Goal: Task Accomplishment & Management: Complete application form

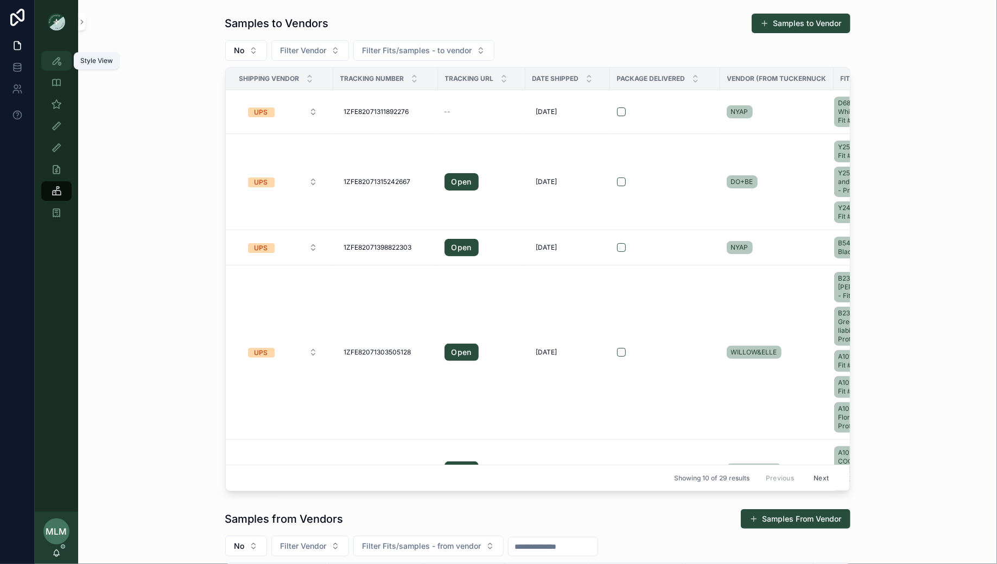
click at [49, 56] on div "Style View" at bounding box center [56, 60] width 17 height 17
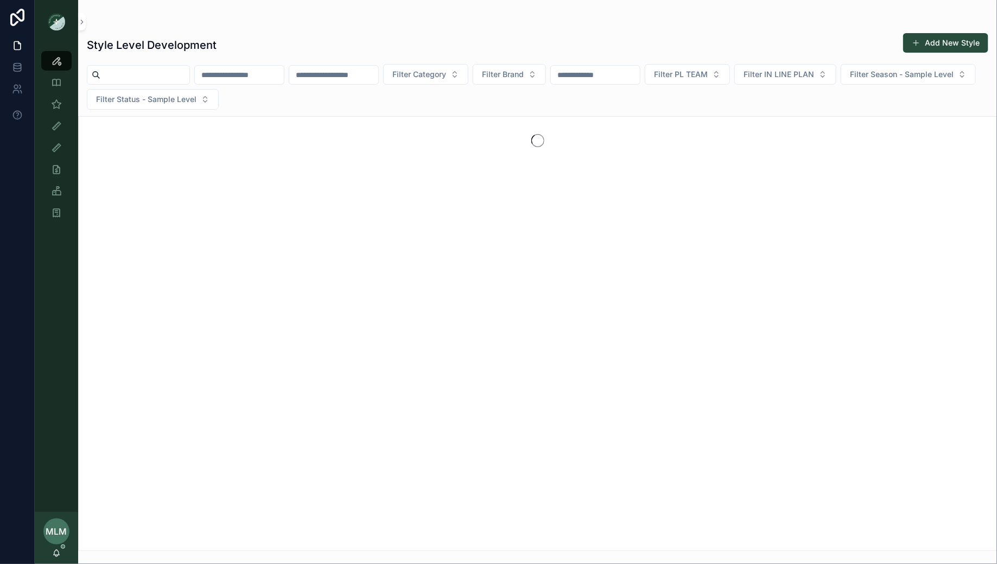
click at [262, 66] on div "scrollable content" at bounding box center [239, 75] width 90 height 20
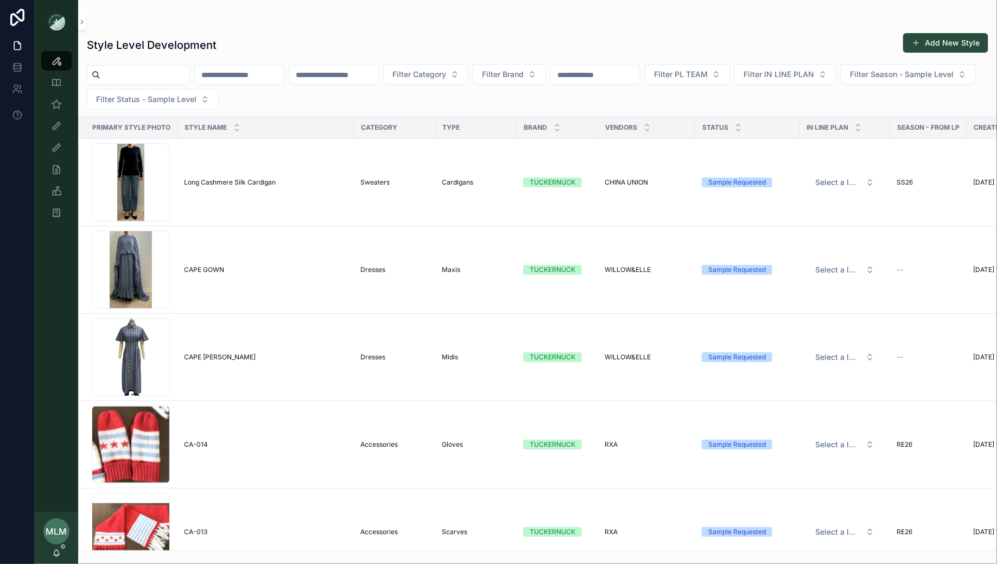
click at [248, 73] on input "scrollable content" at bounding box center [239, 74] width 89 height 15
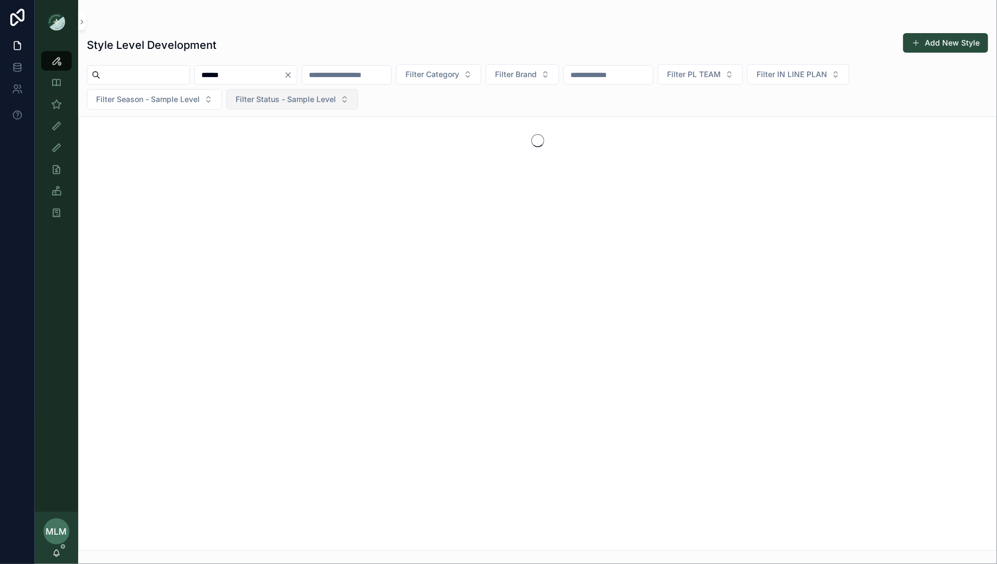
click at [273, 106] on button "Filter Status - Sample Level" at bounding box center [292, 99] width 132 height 21
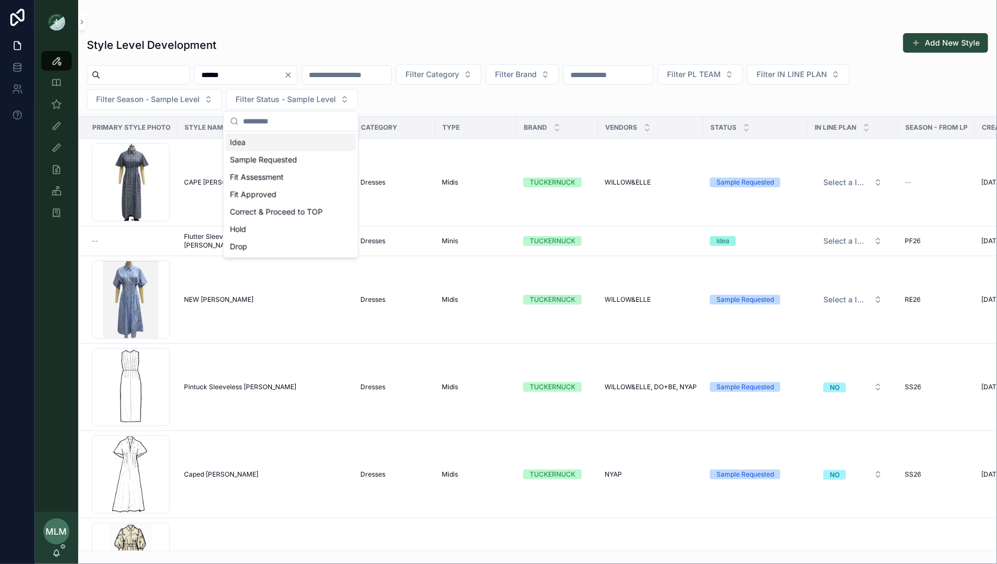
click at [249, 75] on input "******" at bounding box center [239, 74] width 89 height 15
type input "*******"
click at [290, 35] on div "Style Level Development Add New Style" at bounding box center [538, 45] width 902 height 25
click at [193, 296] on span "NEW [PERSON_NAME]" at bounding box center [218, 299] width 69 height 9
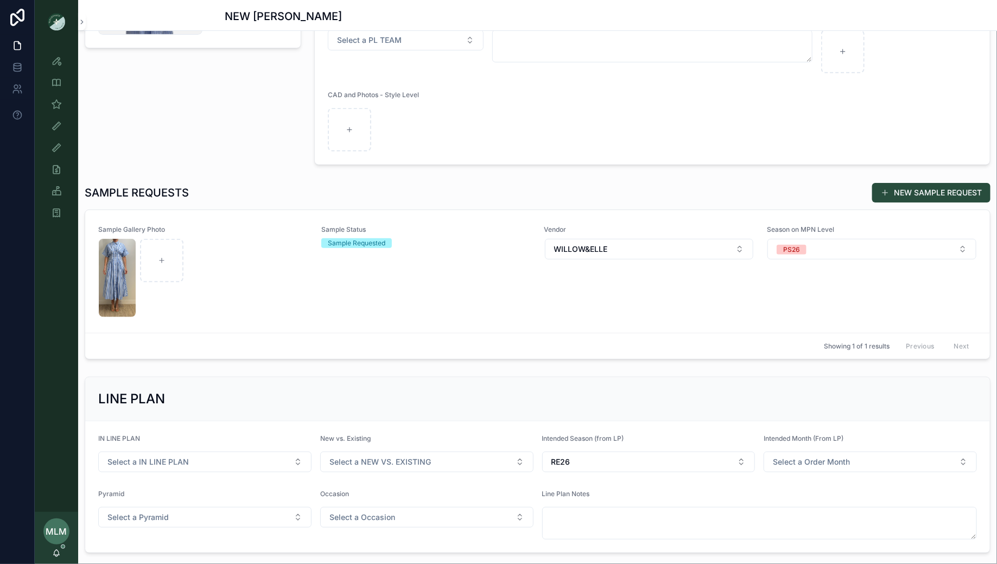
scroll to position [193, 0]
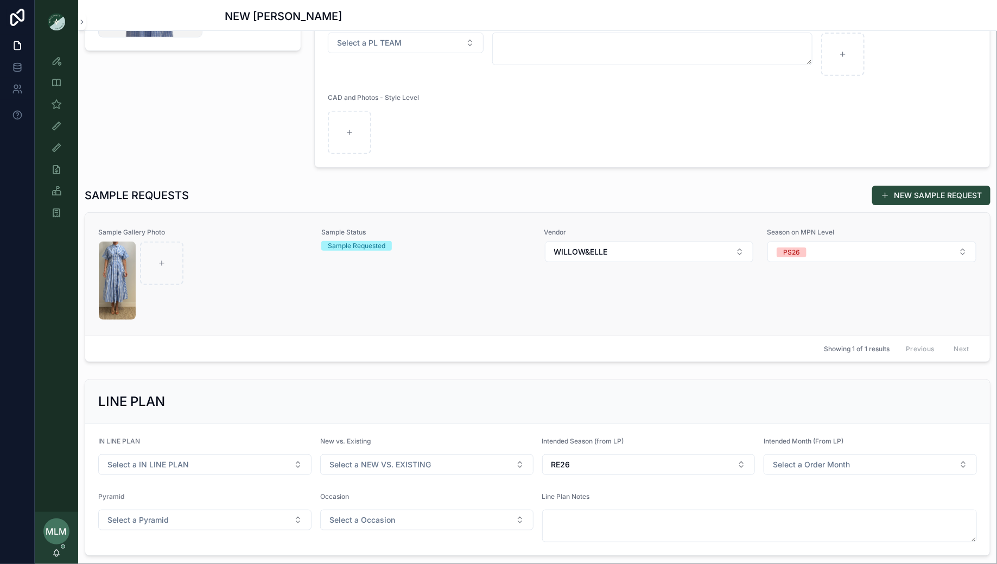
click at [242, 282] on div "scrollable content" at bounding box center [203, 281] width 209 height 78
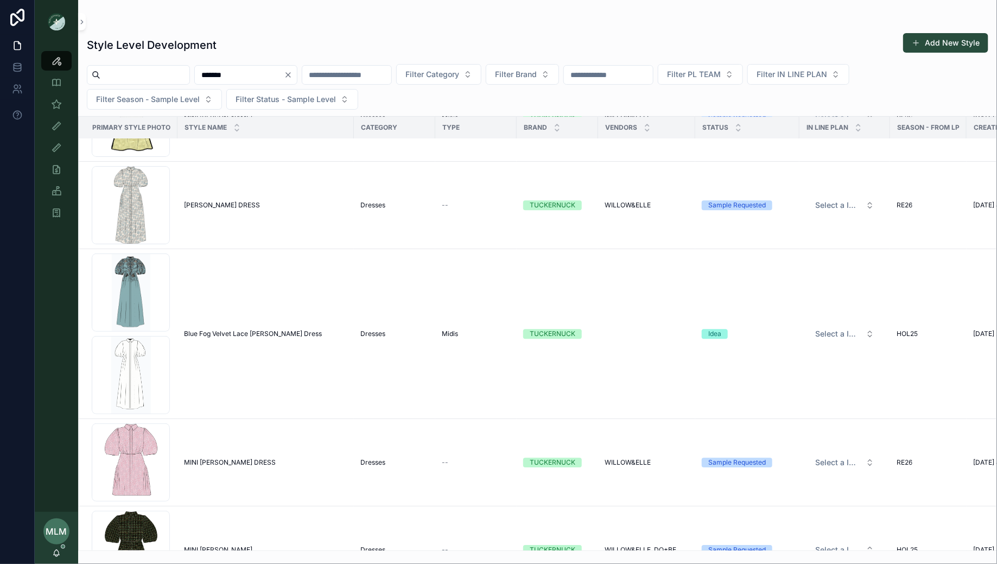
scroll to position [1526, 0]
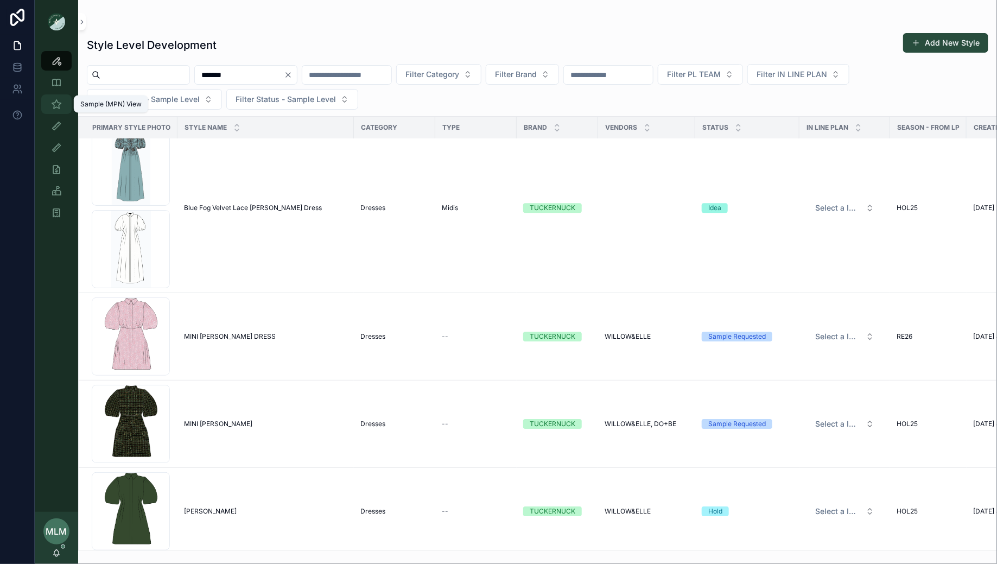
click at [55, 100] on icon "scrollable content" at bounding box center [56, 104] width 11 height 11
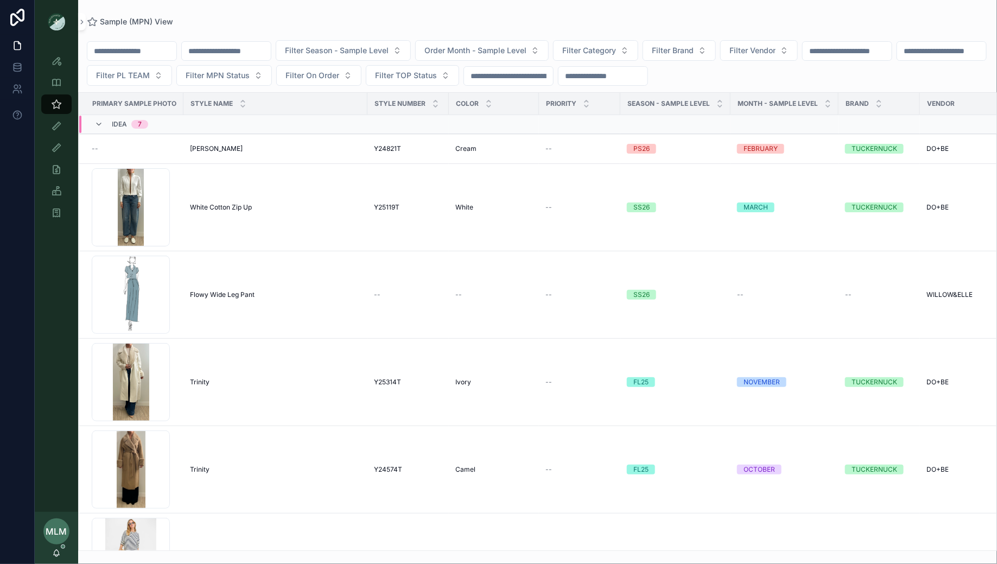
click at [156, 55] on input "scrollable content" at bounding box center [131, 50] width 89 height 15
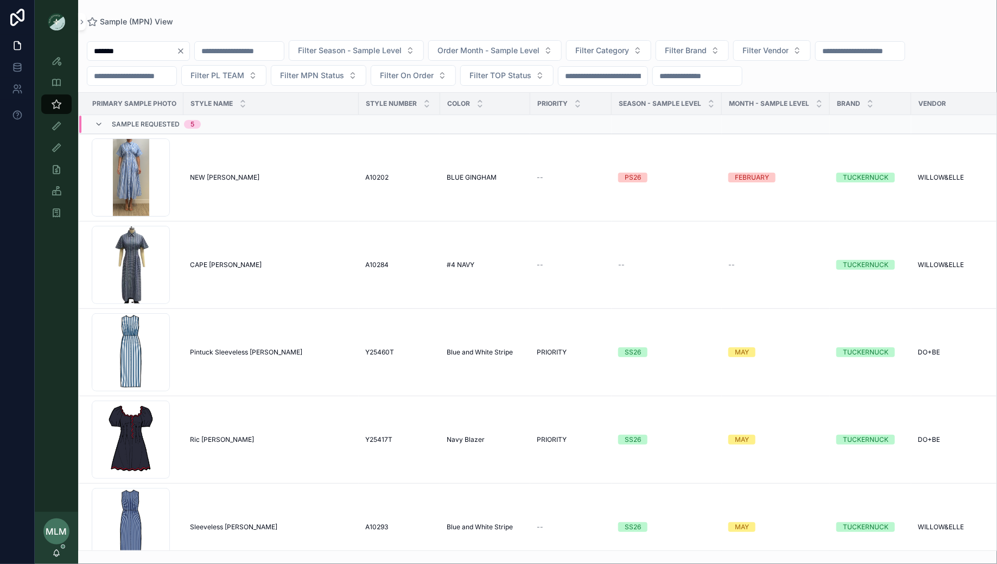
type input "*******"
click at [252, 28] on div "******* Filter Season - Sample Level Order Month - Sample Level Filter Category…" at bounding box center [537, 288] width 919 height 525
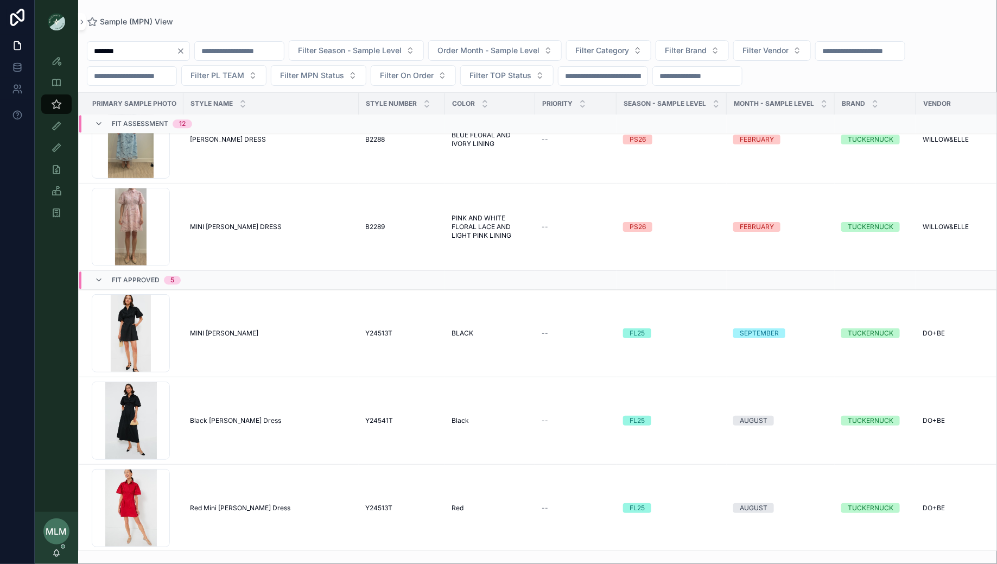
scroll to position [1563, 0]
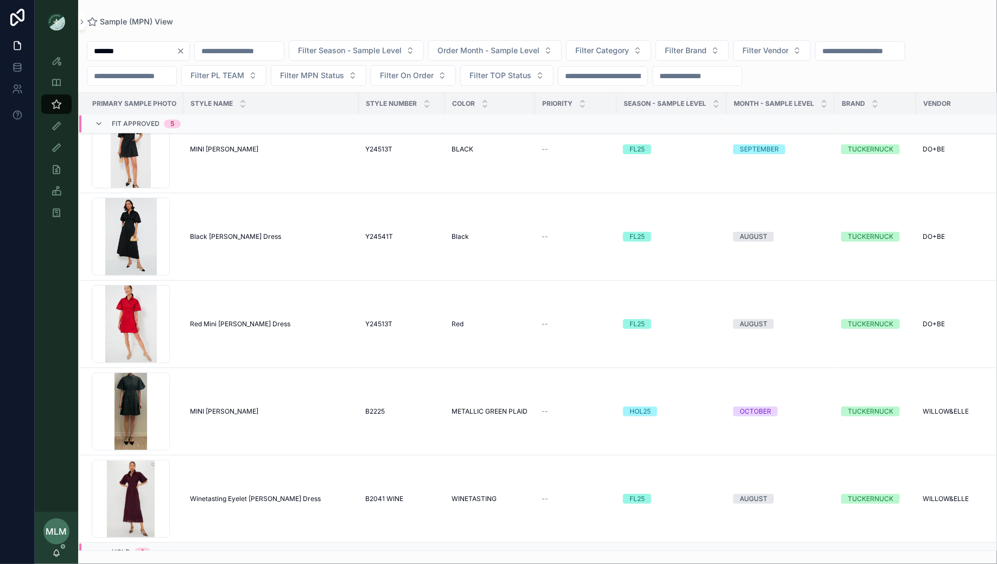
click at [185, 51] on icon "Clear" at bounding box center [180, 51] width 9 height 9
click at [223, 56] on input "scrollable content" at bounding box center [226, 50] width 89 height 15
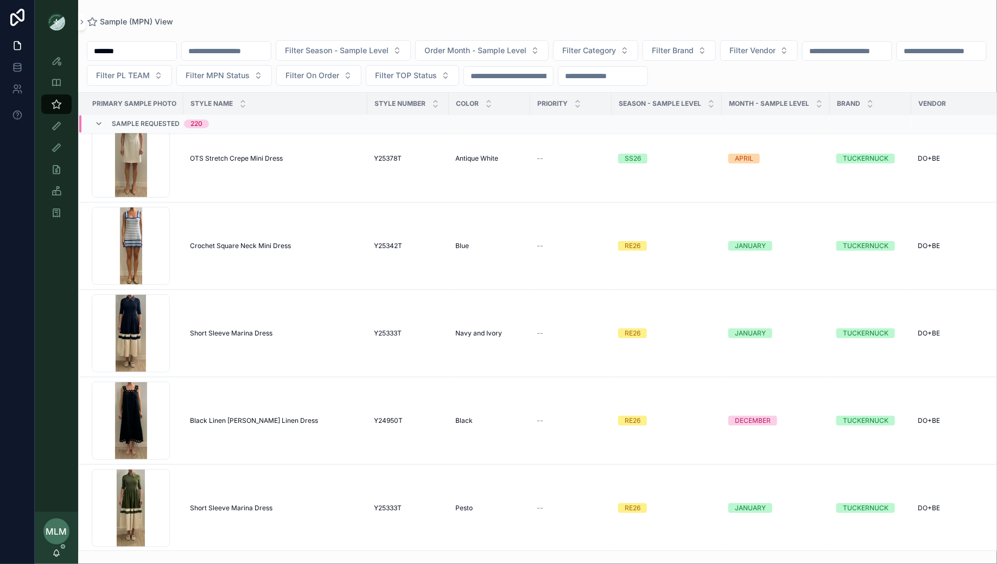
scroll to position [1607, 0]
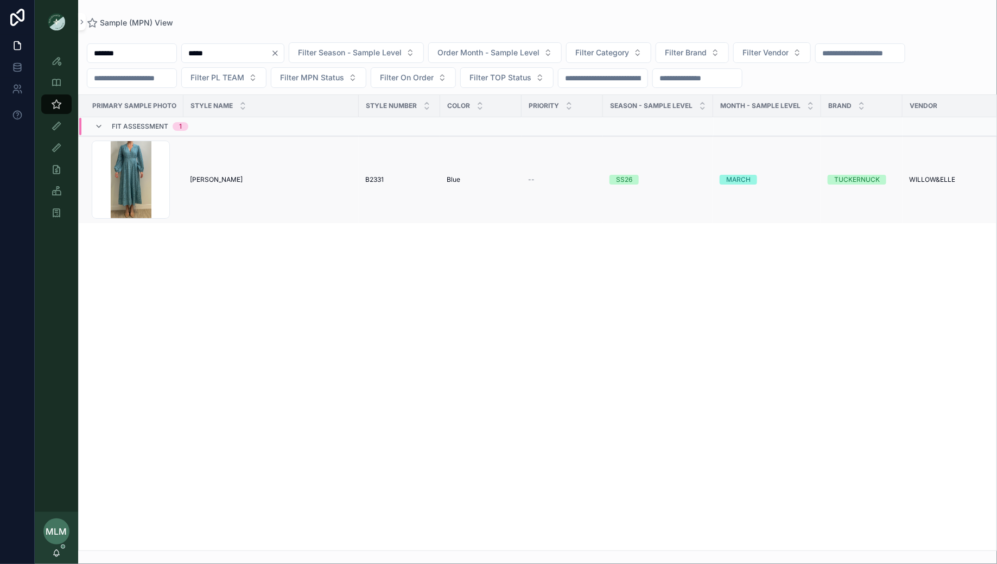
type input "*****"
click at [221, 175] on span "[PERSON_NAME]" at bounding box center [216, 179] width 53 height 9
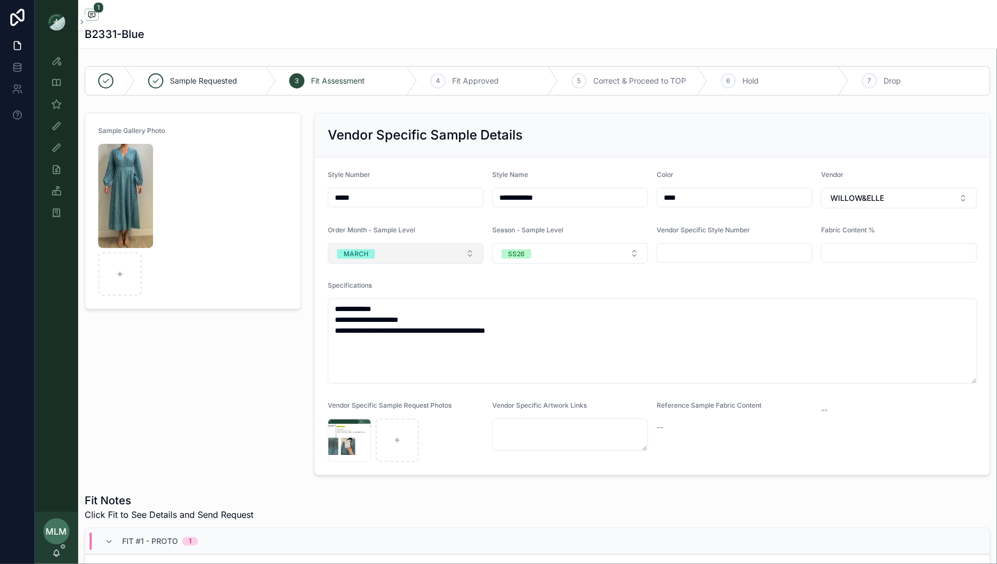
click at [405, 251] on button "MARCH" at bounding box center [406, 253] width 156 height 21
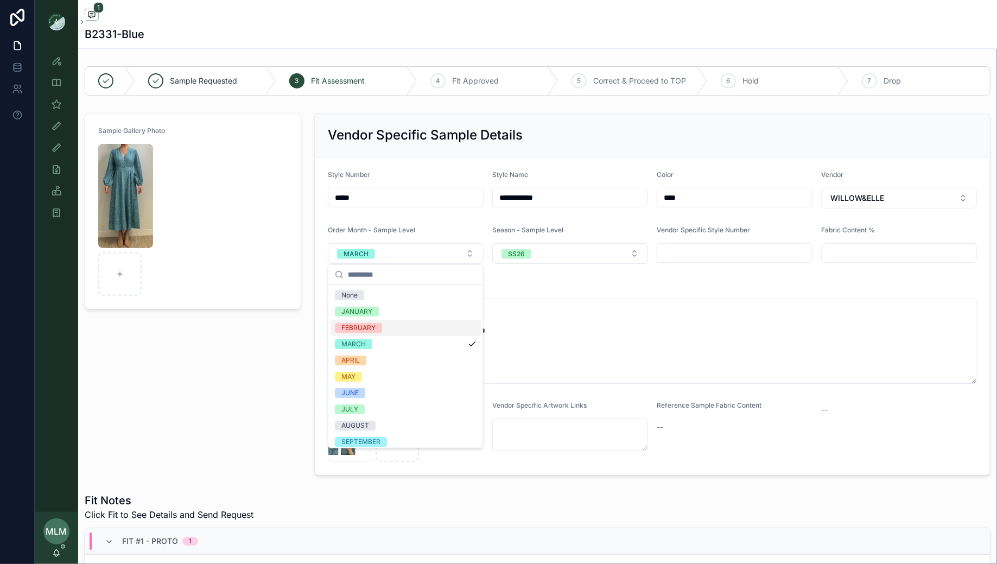
click at [397, 321] on div "FEBRUARY" at bounding box center [406, 328] width 150 height 16
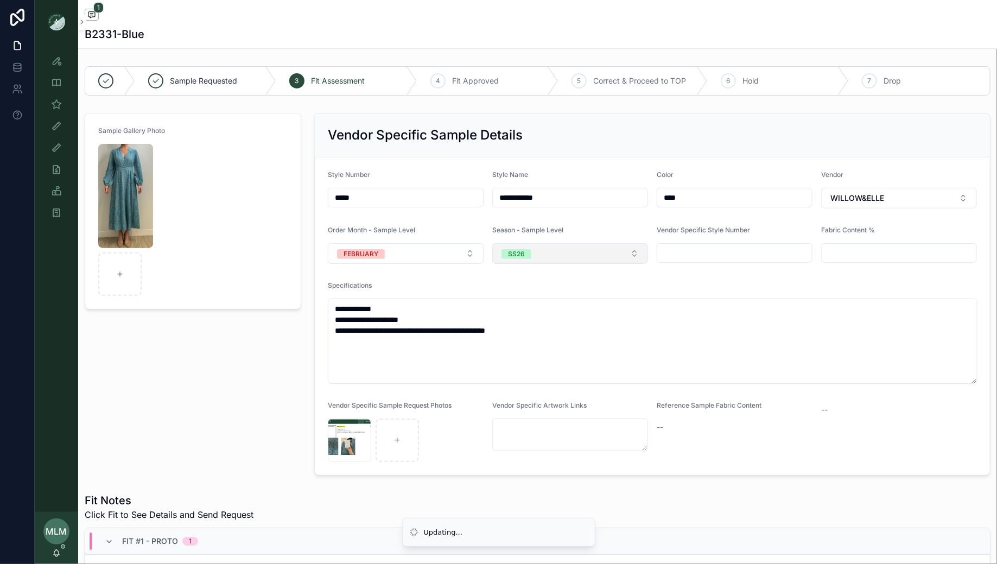
click at [551, 245] on button "SS26" at bounding box center [570, 253] width 156 height 21
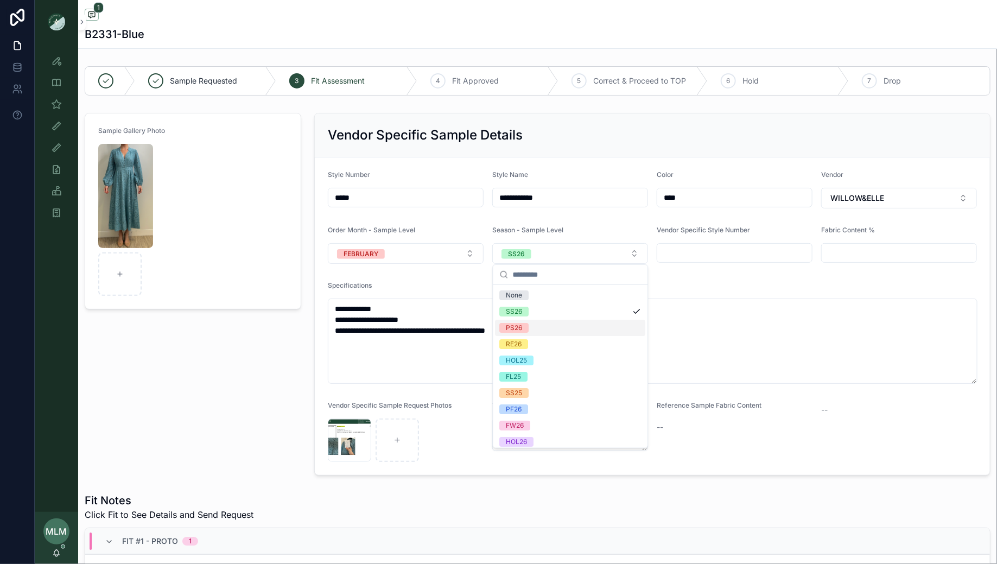
click at [543, 329] on div "PS26" at bounding box center [571, 328] width 150 height 16
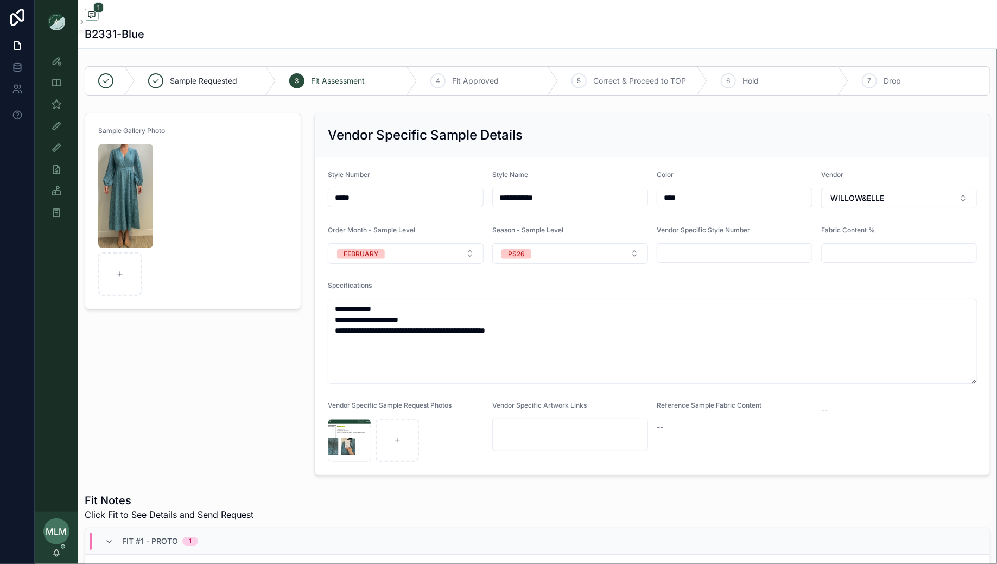
click at [497, 292] on div "Specifications" at bounding box center [652, 287] width 649 height 13
click at [56, 62] on icon "scrollable content" at bounding box center [56, 60] width 11 height 11
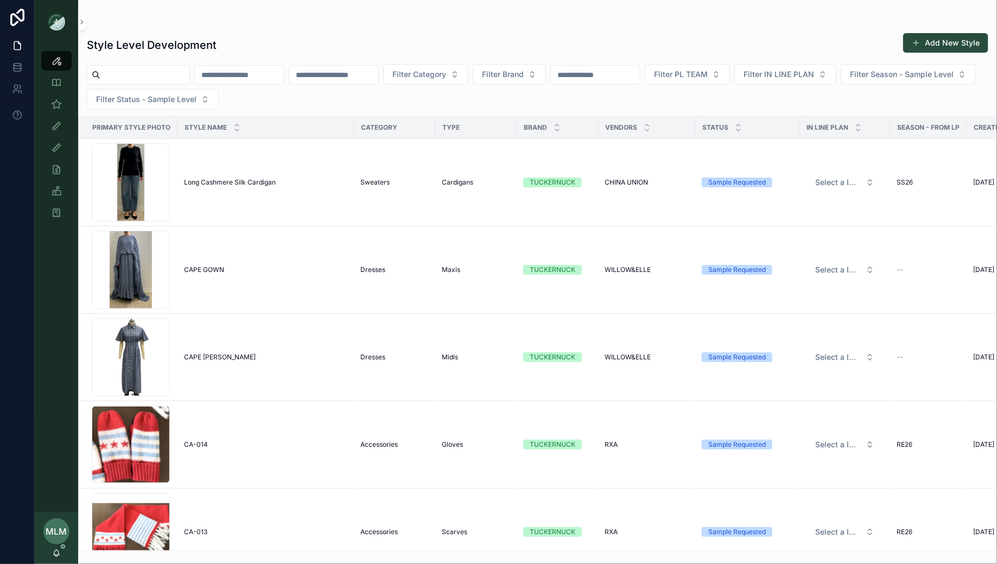
click at [326, 77] on input "scrollable content" at bounding box center [333, 74] width 89 height 15
paste input "*******"
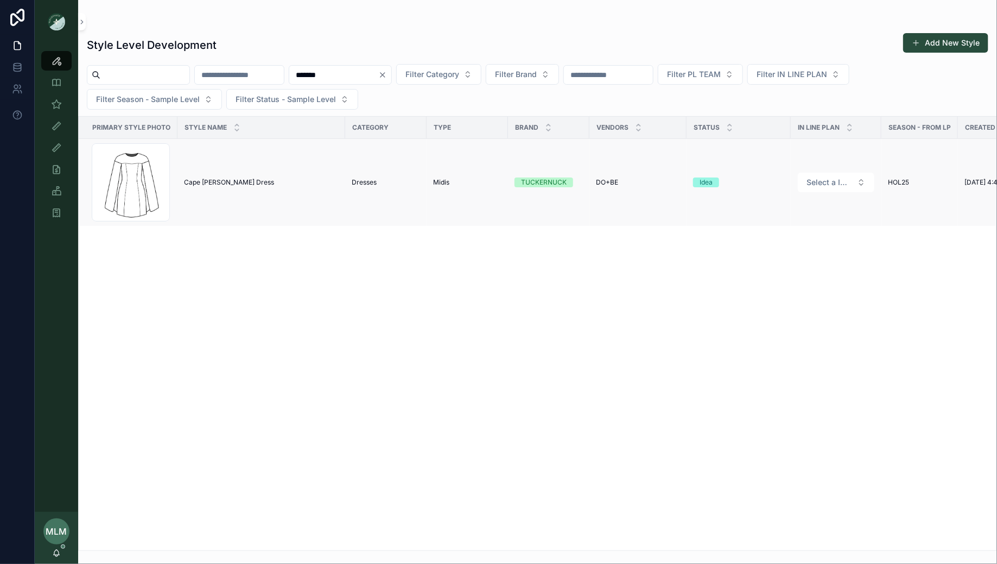
type input "*******"
click at [213, 179] on span "Cape [PERSON_NAME] Dress" at bounding box center [229, 182] width 90 height 9
click at [385, 75] on icon "Clear" at bounding box center [382, 75] width 4 height 4
click at [282, 77] on input "scrollable content" at bounding box center [239, 74] width 89 height 15
type input "*******"
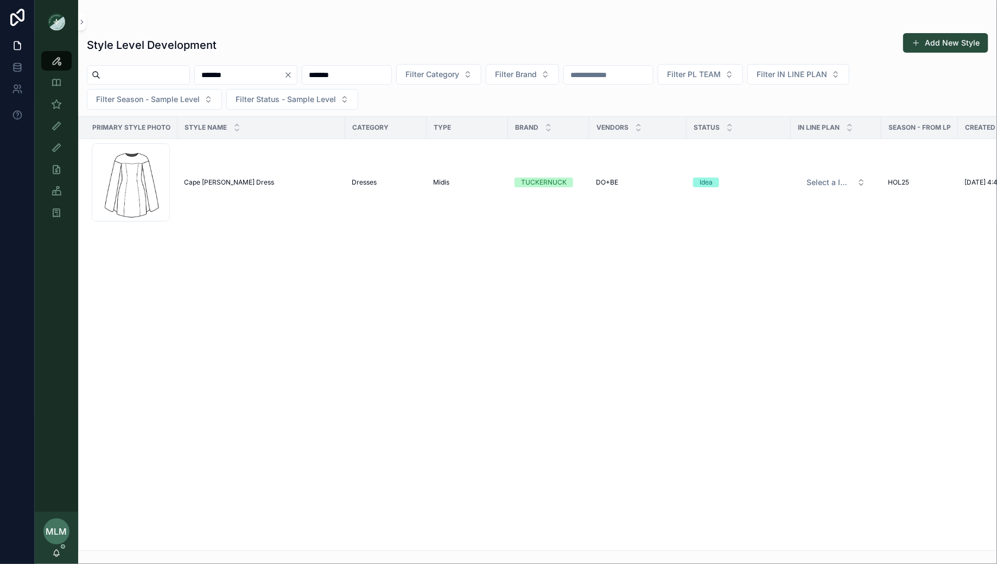
click at [293, 77] on icon "Clear" at bounding box center [288, 75] width 9 height 9
click at [350, 77] on input "*******" at bounding box center [333, 74] width 89 height 15
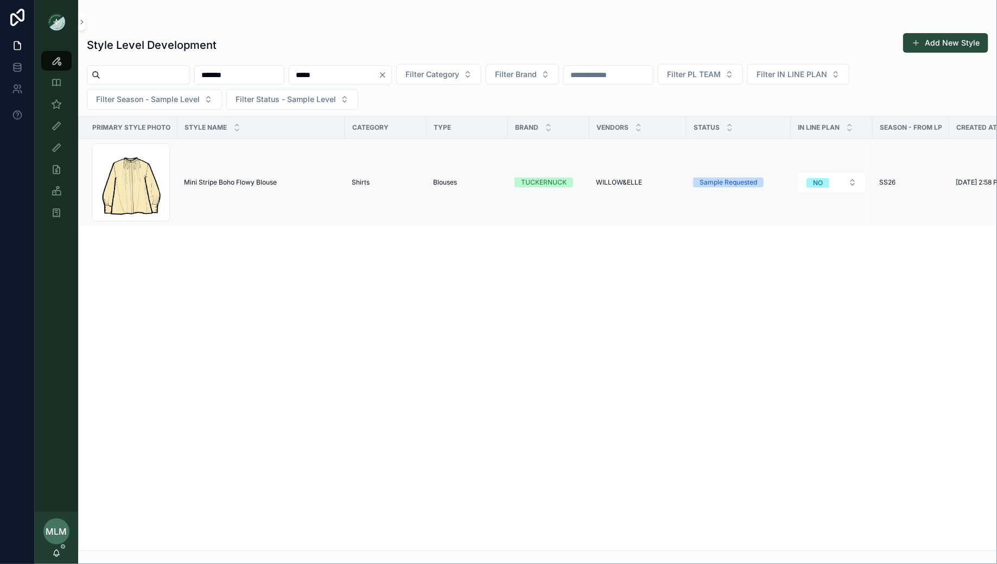
type input "*****"
click at [239, 179] on span "Mini Stripe Boho Flowy Blouse" at bounding box center [230, 182] width 93 height 9
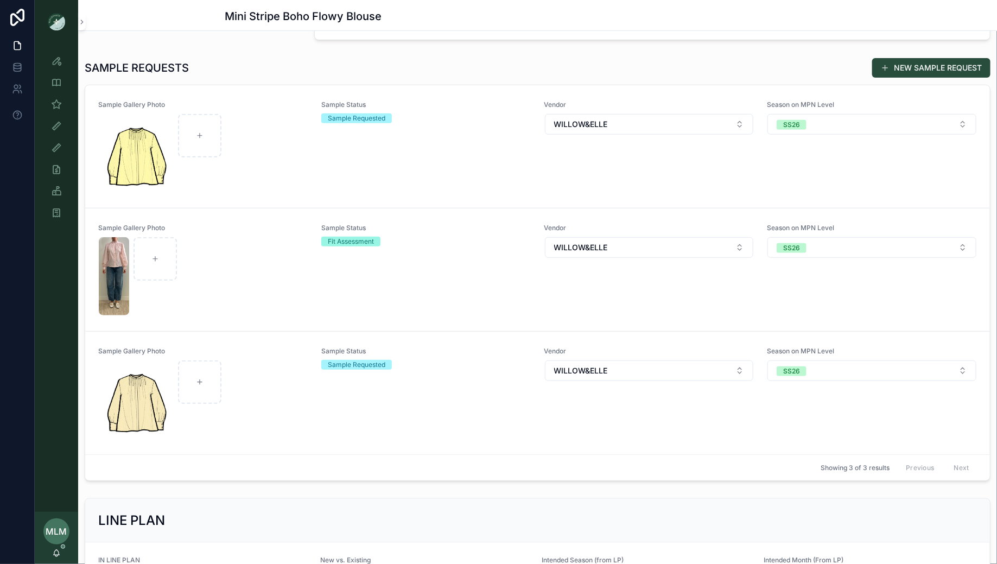
scroll to position [321, 0]
click at [264, 252] on div "scrollable content" at bounding box center [203, 276] width 209 height 78
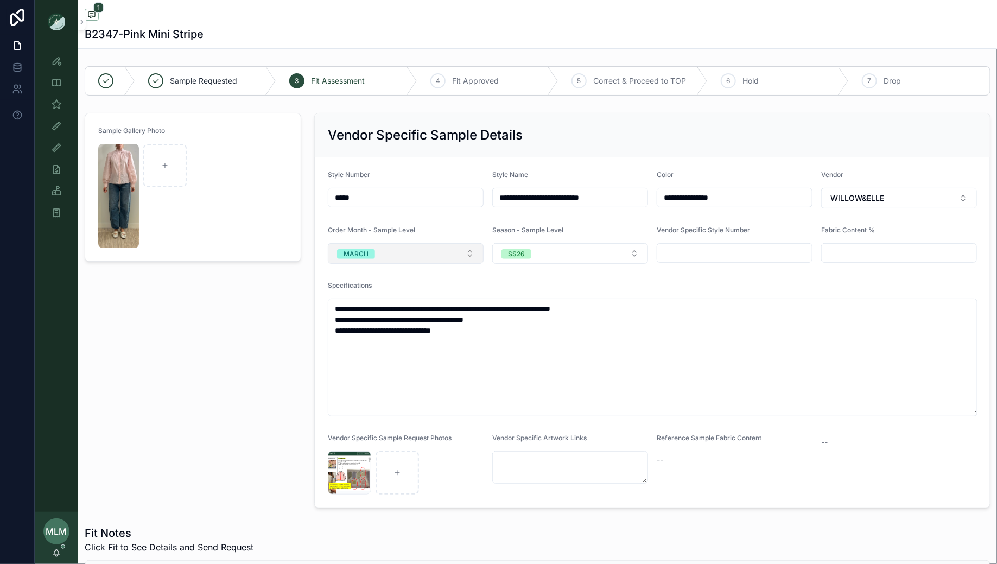
click at [428, 250] on button "MARCH" at bounding box center [406, 253] width 156 height 21
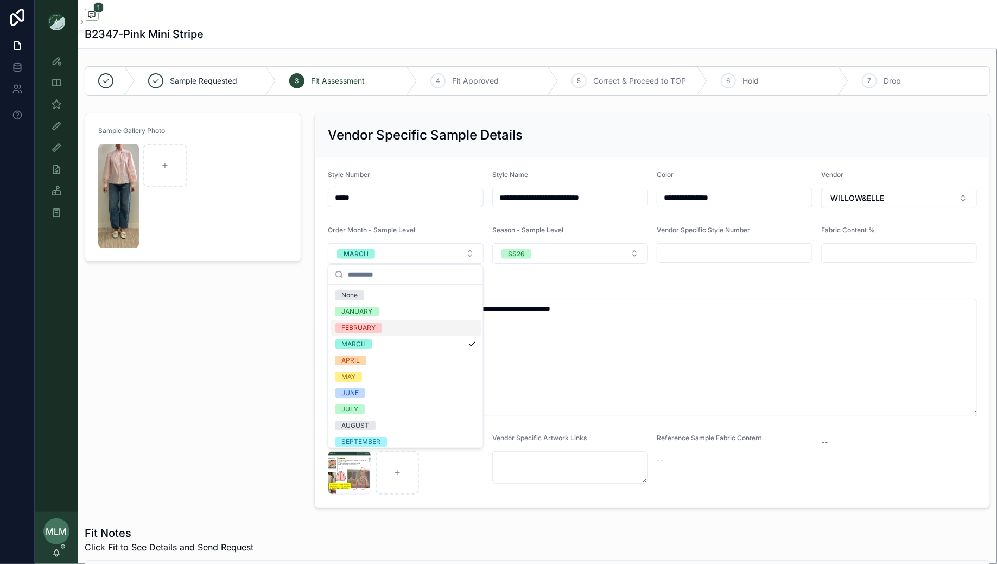
click at [397, 328] on div "FEBRUARY" at bounding box center [406, 328] width 150 height 16
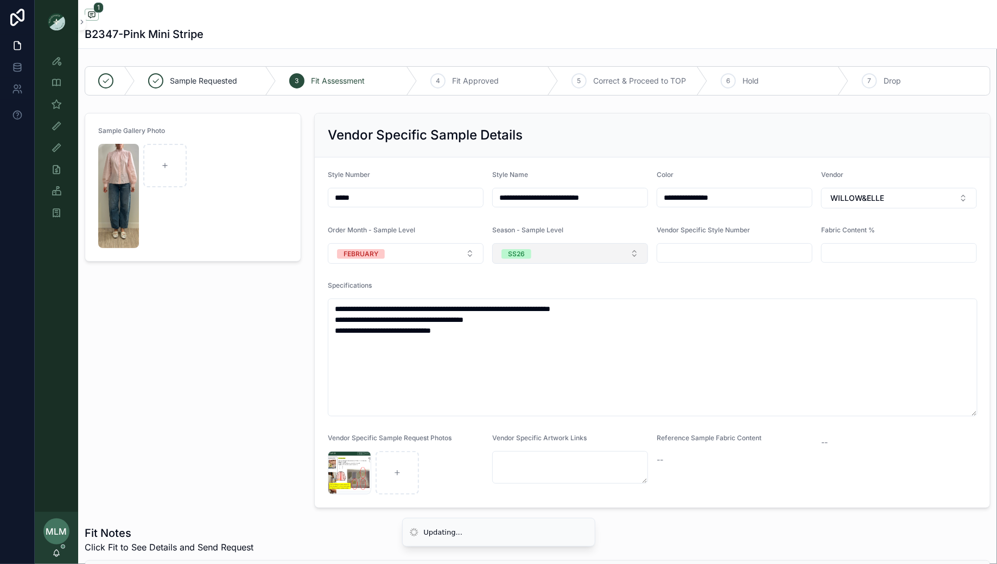
click at [534, 255] on button "SS26" at bounding box center [570, 253] width 156 height 21
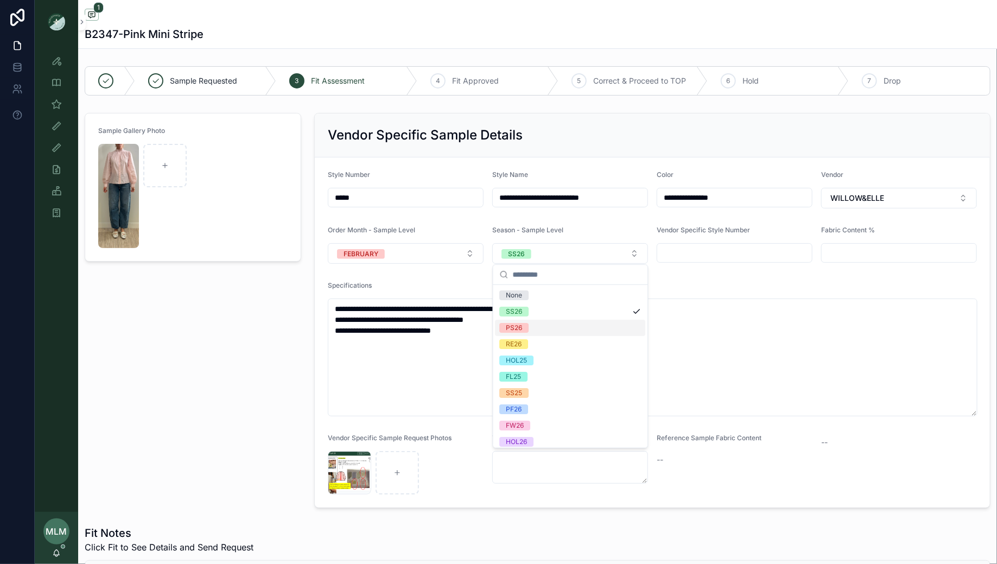
click at [539, 327] on div "PS26" at bounding box center [571, 328] width 150 height 16
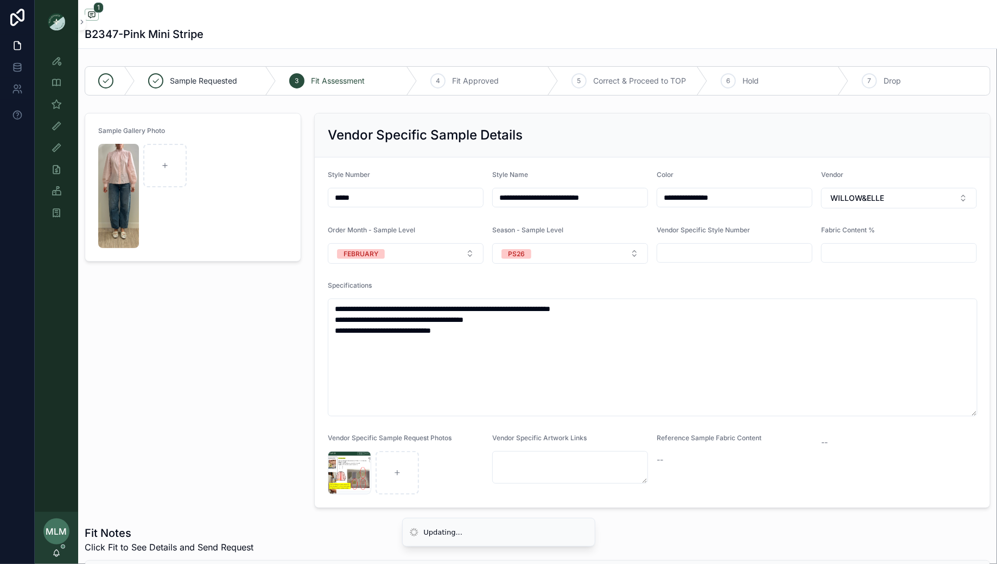
click at [264, 360] on div "Sample Gallery Photo" at bounding box center [193, 311] width 230 height 404
click at [60, 98] on div "Sample (MPN) View" at bounding box center [56, 104] width 17 height 17
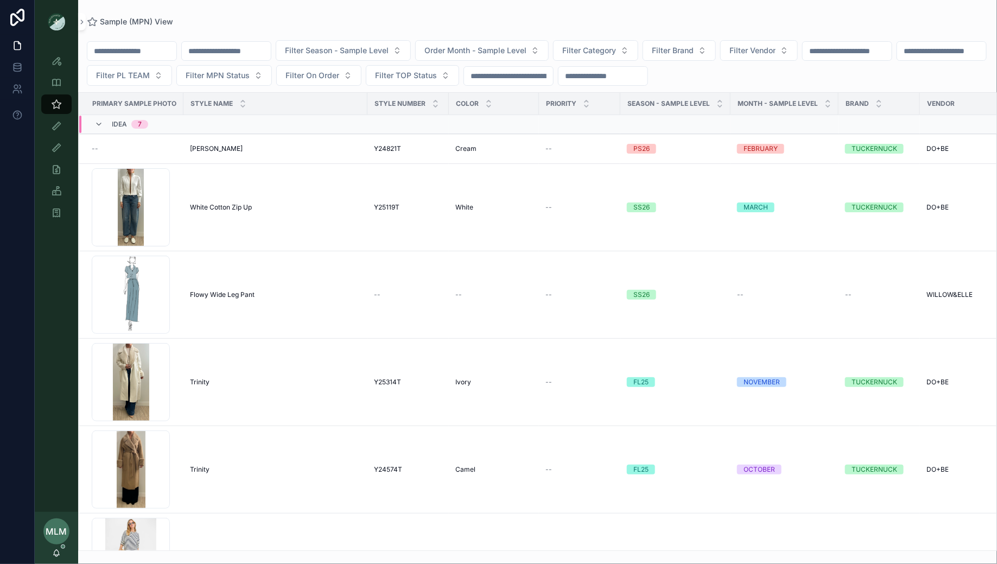
click at [252, 50] on input "scrollable content" at bounding box center [226, 50] width 89 height 15
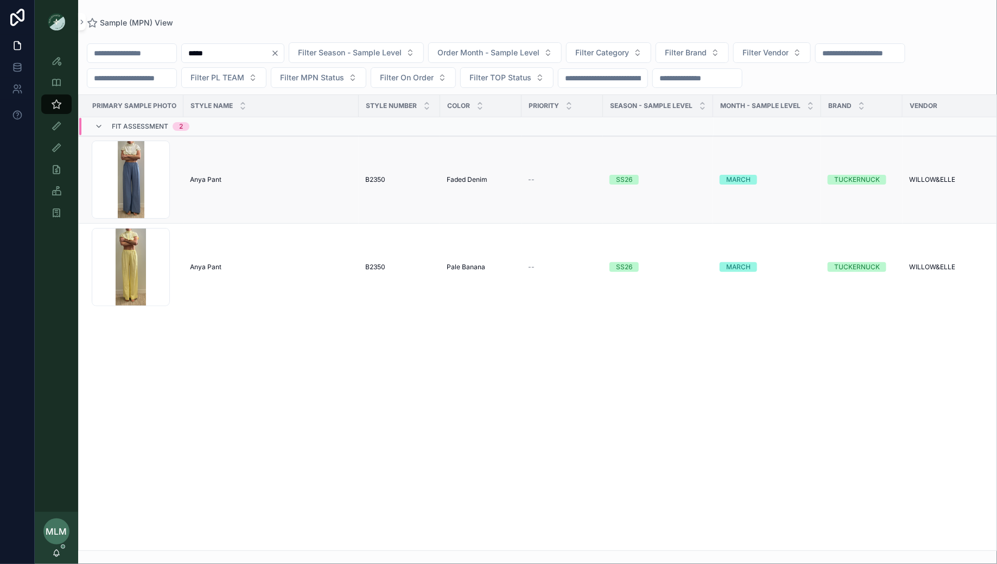
type input "*****"
click at [205, 181] on span "Anya Pant" at bounding box center [205, 179] width 31 height 9
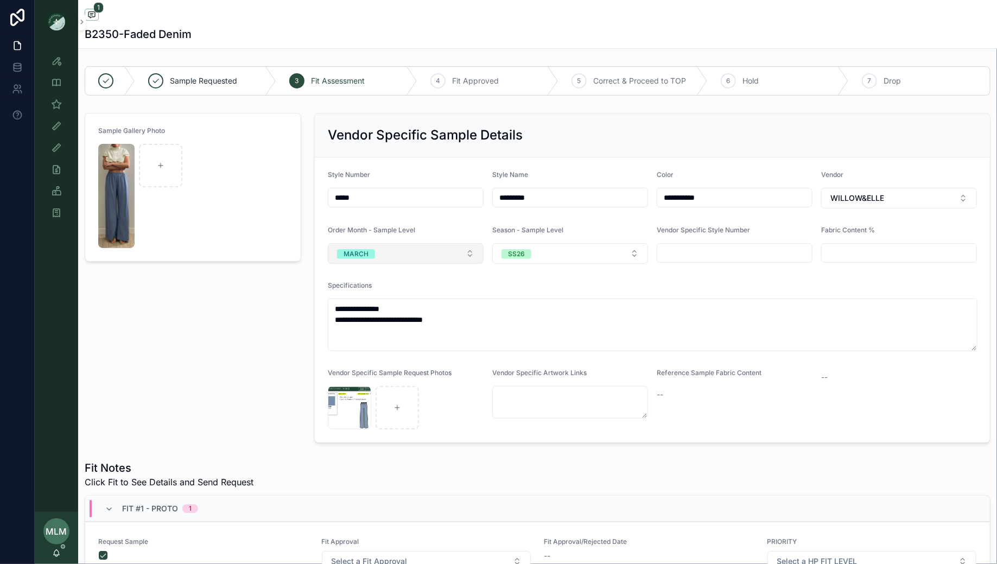
click at [410, 251] on button "MARCH" at bounding box center [406, 253] width 156 height 21
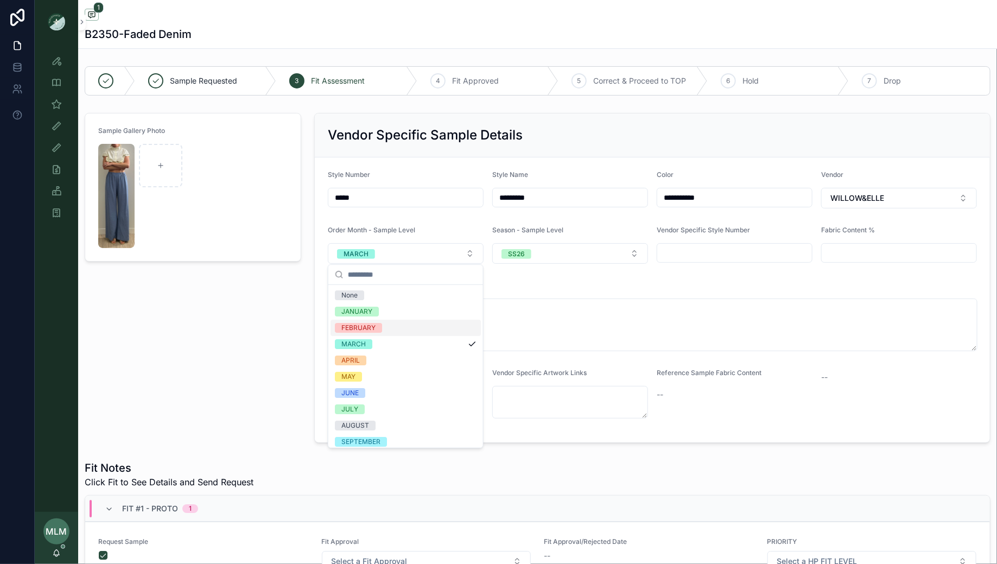
click at [402, 329] on div "FEBRUARY" at bounding box center [406, 328] width 150 height 16
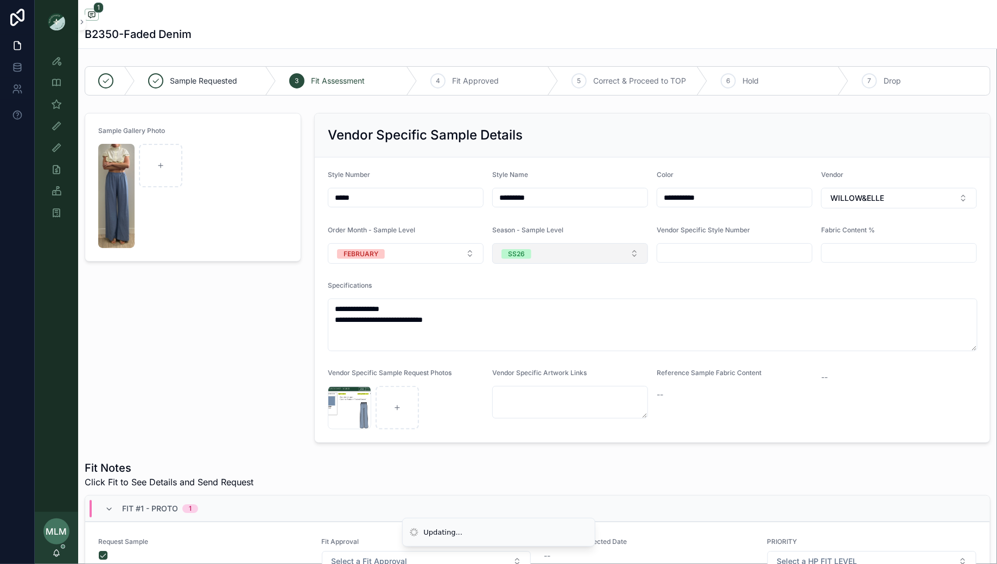
click at [532, 253] on button "SS26" at bounding box center [570, 253] width 156 height 21
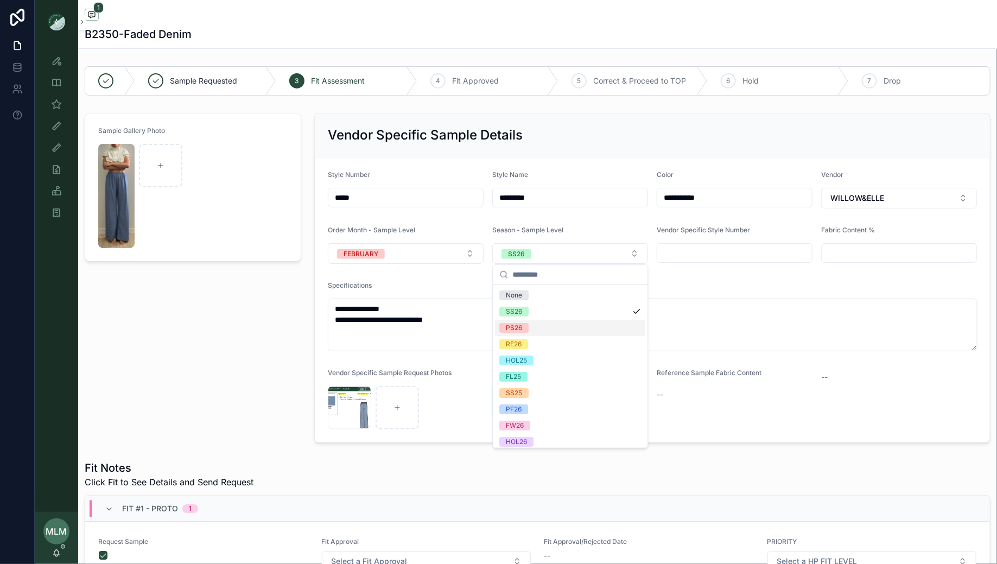
click at [535, 329] on div "PS26" at bounding box center [571, 328] width 150 height 16
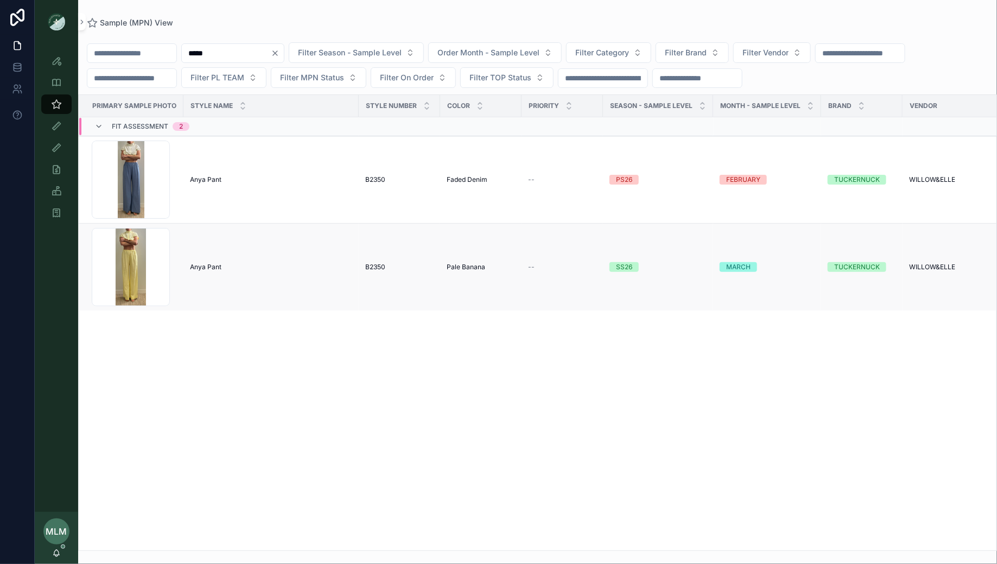
click at [205, 264] on span "Anya Pant" at bounding box center [205, 267] width 31 height 9
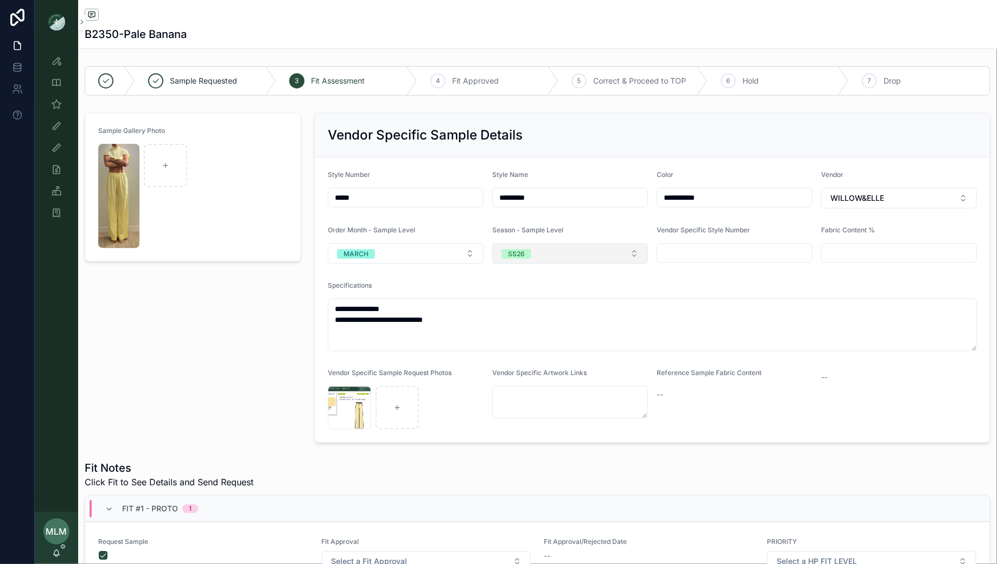
click at [564, 247] on button "SS26" at bounding box center [570, 253] width 156 height 21
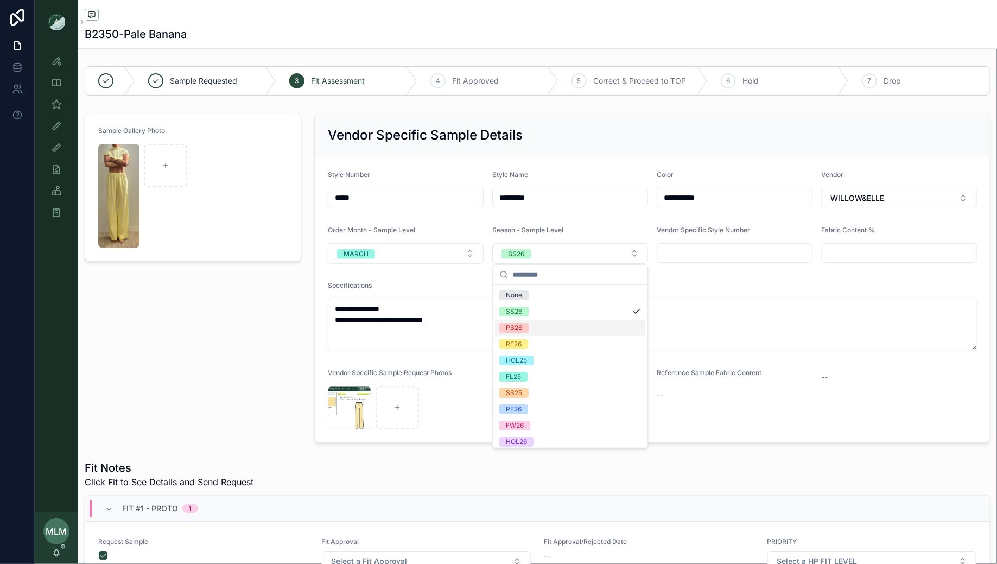
click at [533, 328] on div "PS26" at bounding box center [571, 328] width 150 height 16
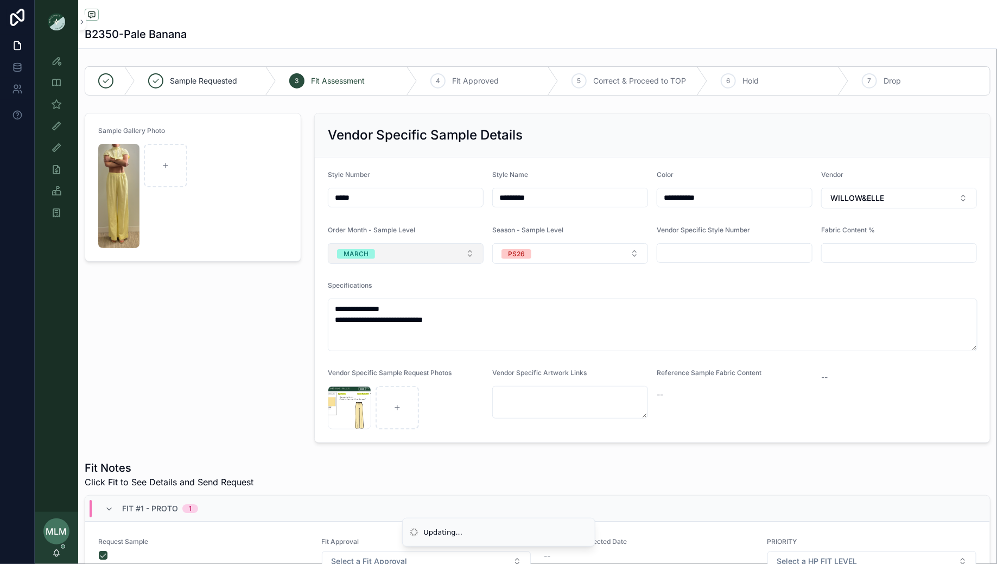
click at [429, 248] on button "MARCH" at bounding box center [406, 253] width 156 height 21
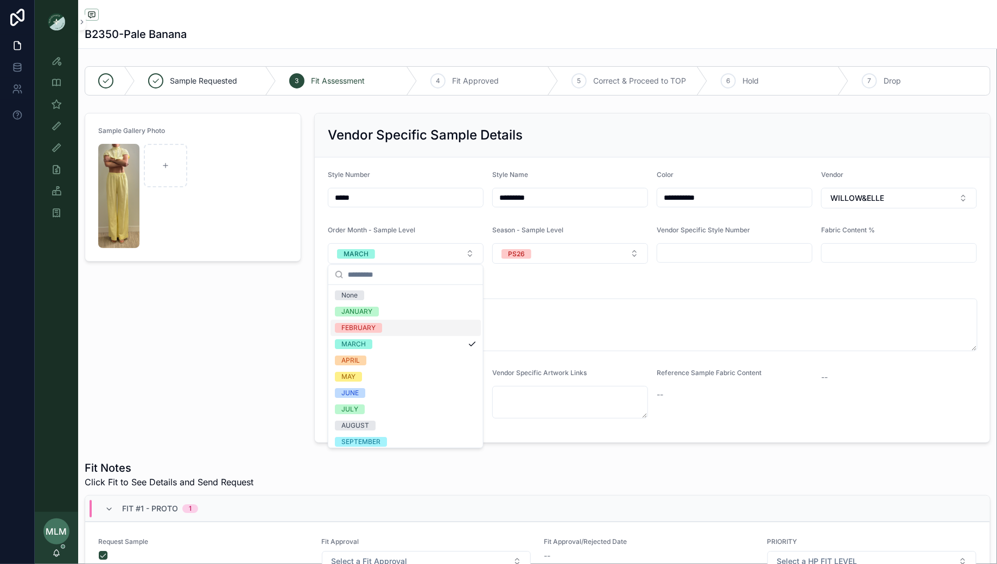
click at [410, 329] on div "FEBRUARY" at bounding box center [406, 328] width 150 height 16
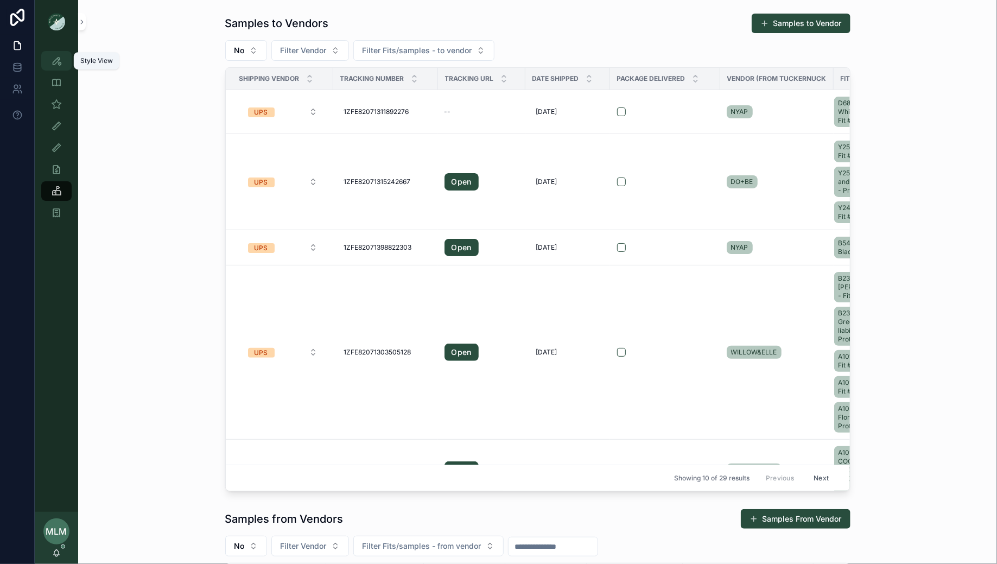
click at [55, 62] on icon "scrollable content" at bounding box center [56, 60] width 11 height 11
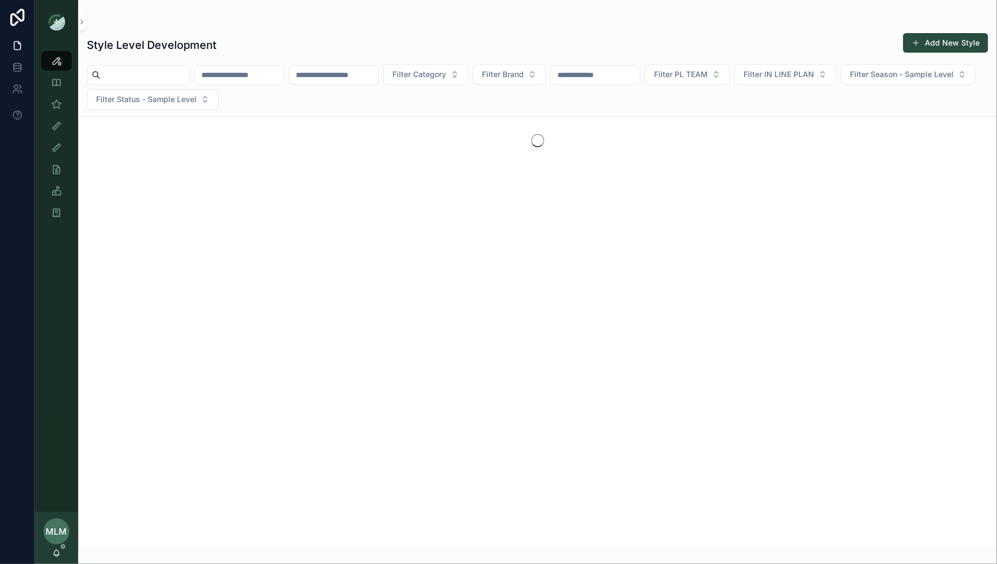
click at [242, 76] on input "scrollable content" at bounding box center [239, 74] width 89 height 15
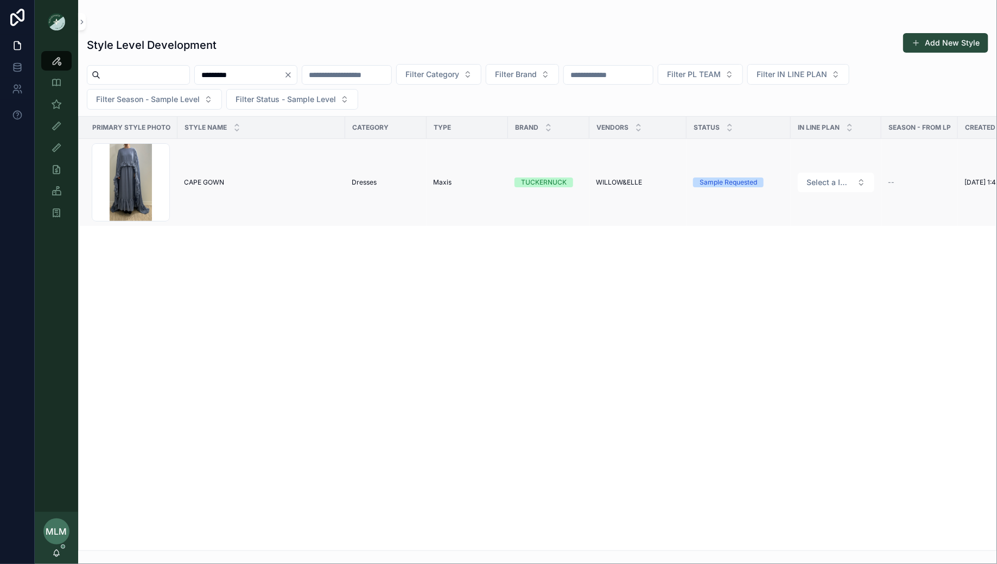
type input "*********"
click at [206, 179] on span "CAPE GOWN" at bounding box center [204, 182] width 40 height 9
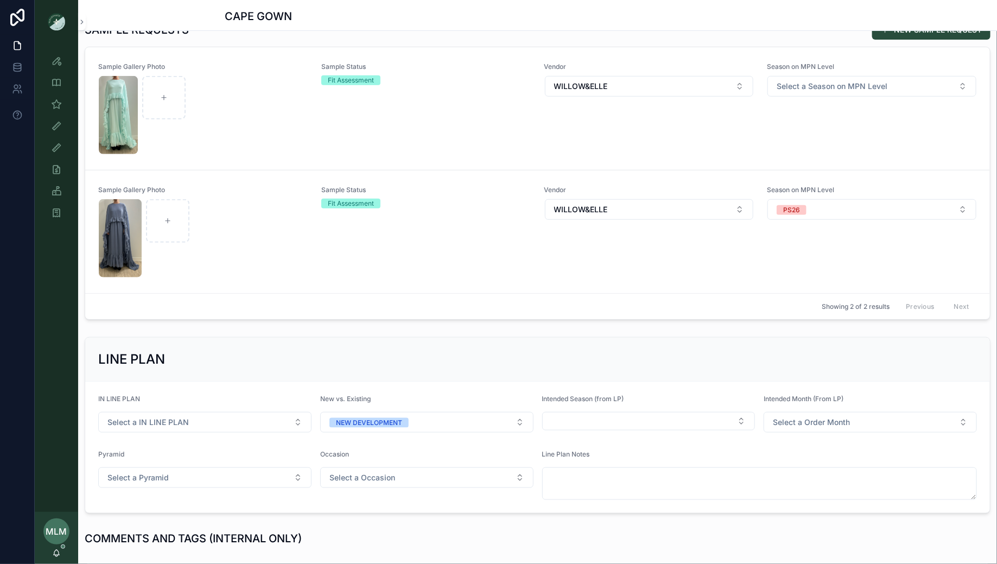
scroll to position [373, 0]
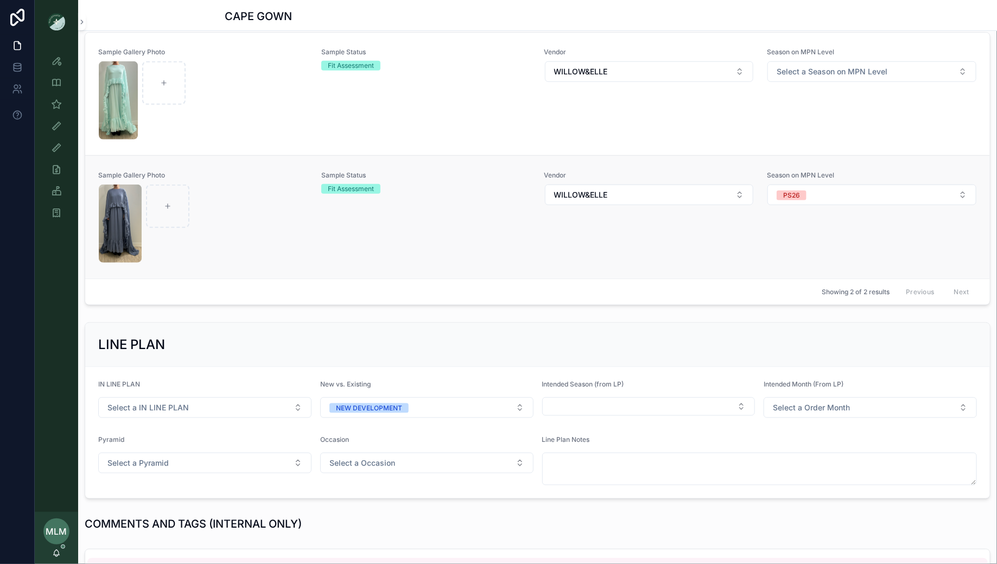
click at [421, 225] on div "Sample Status Fit Assessment" at bounding box center [426, 217] width 210 height 92
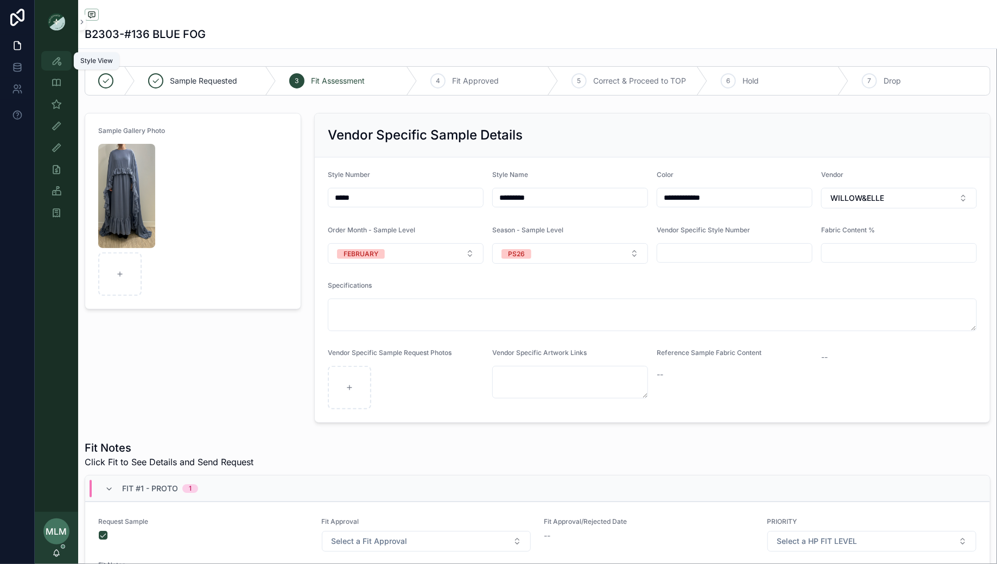
click at [56, 60] on icon "scrollable content" at bounding box center [56, 60] width 11 height 11
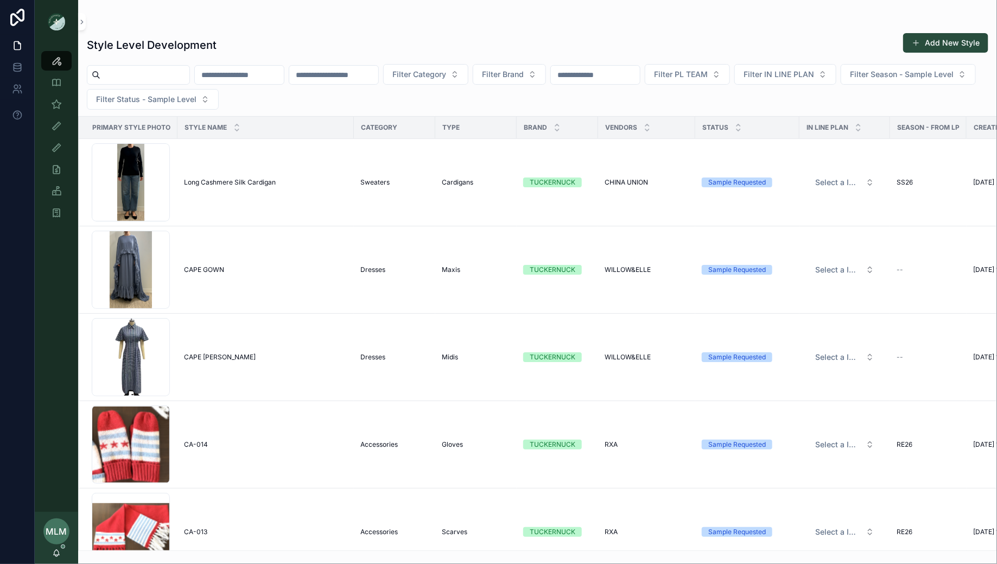
click at [243, 70] on input "scrollable content" at bounding box center [239, 74] width 89 height 15
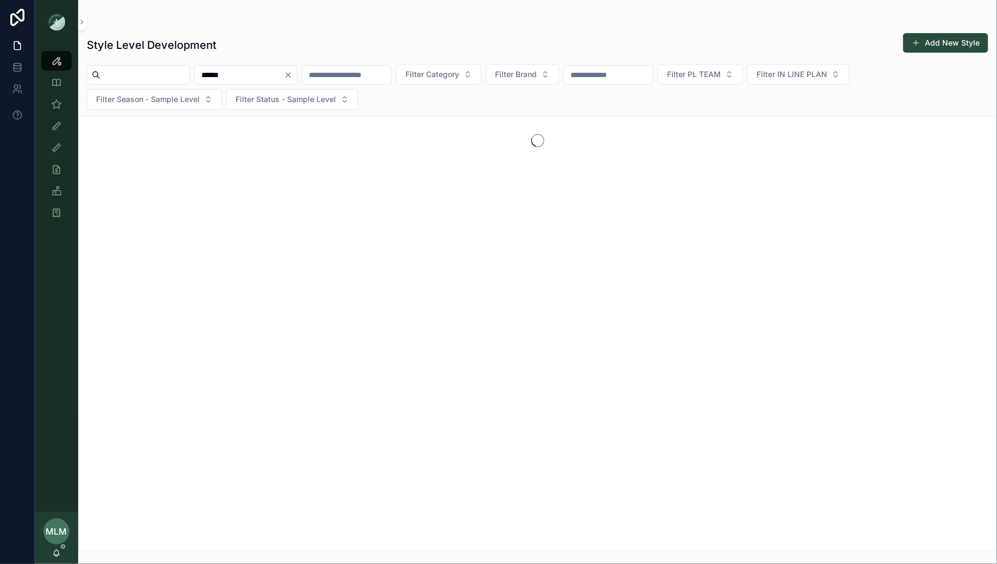
type input "******"
click at [263, 39] on div "Style Level Development Add New Style" at bounding box center [538, 45] width 902 height 25
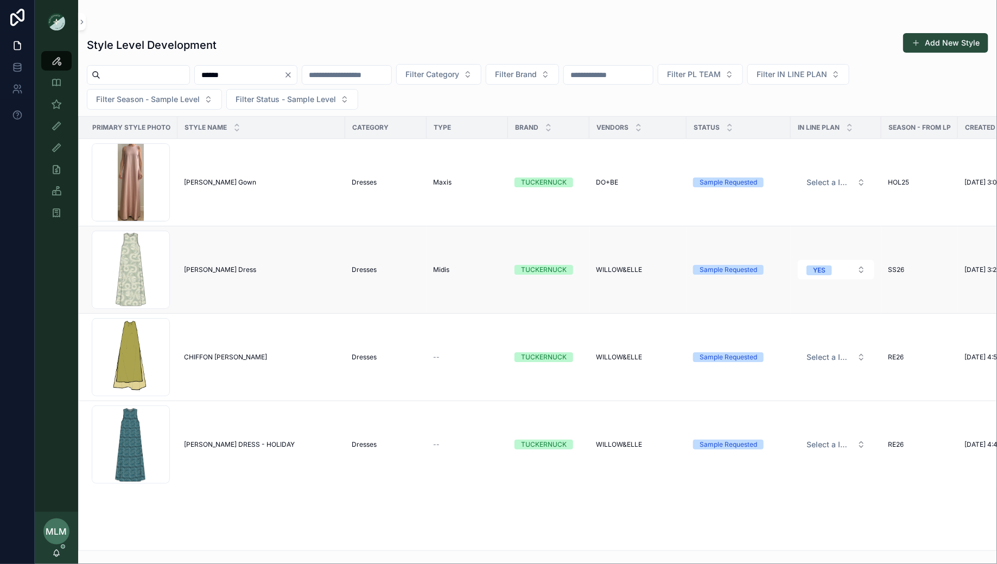
click at [197, 263] on td "Portia Dress Portia Dress" at bounding box center [261, 269] width 168 height 87
click at [199, 270] on span "Portia Dress" at bounding box center [220, 269] width 72 height 9
click at [212, 440] on span "PORTIA DRESS - HOLIDAY" at bounding box center [239, 444] width 111 height 9
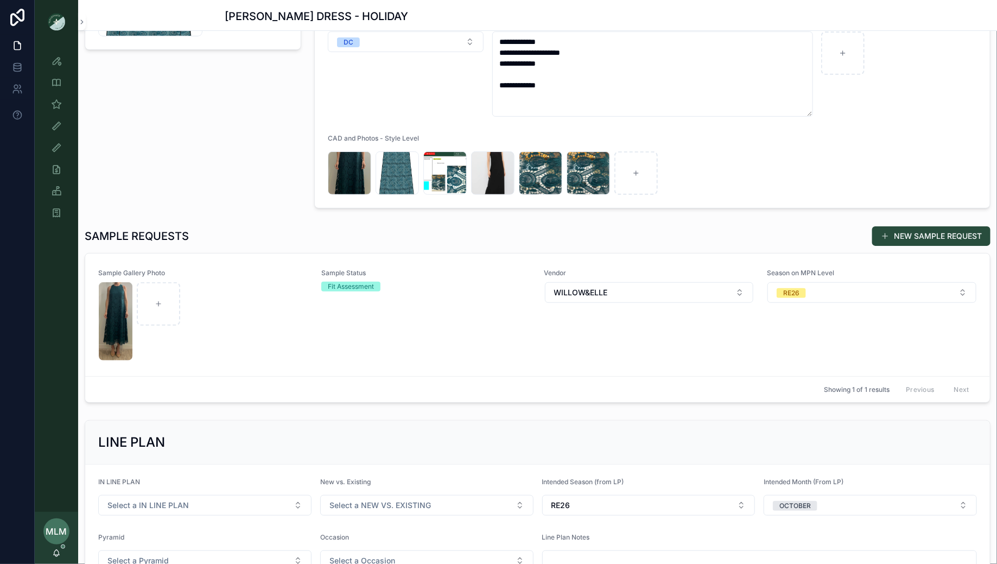
scroll to position [277, 0]
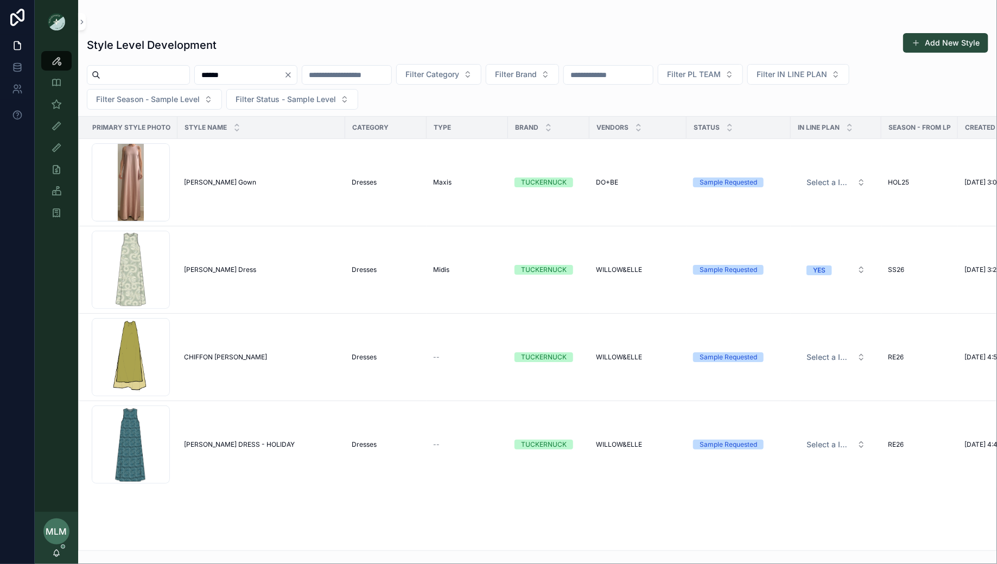
click at [251, 75] on input "******" at bounding box center [239, 74] width 89 height 15
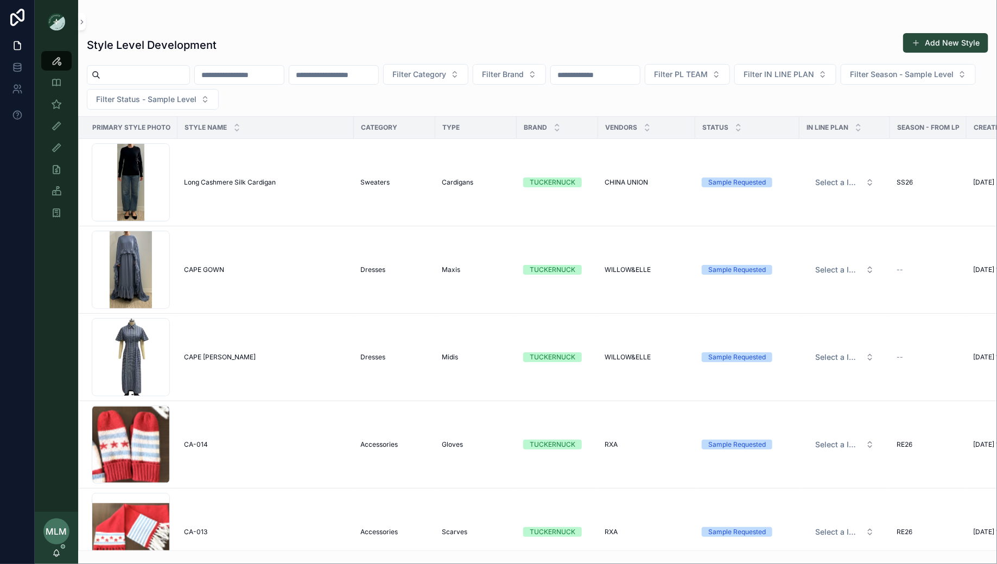
click at [335, 77] on input "scrollable content" at bounding box center [333, 74] width 89 height 15
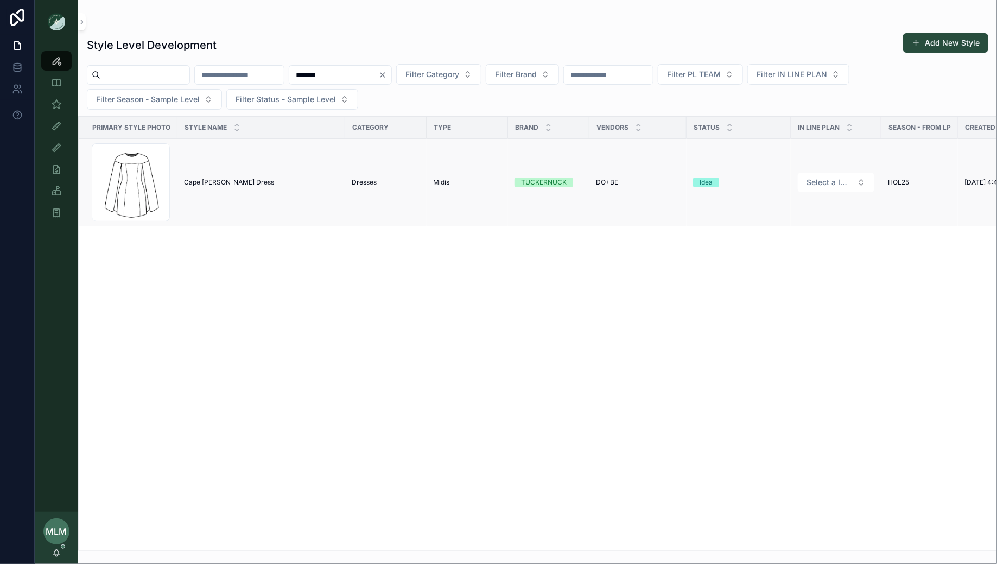
type input "*******"
click at [226, 186] on td "Cape [PERSON_NAME] Dress Cape [PERSON_NAME] Dress" at bounding box center [261, 182] width 168 height 87
click at [221, 178] on span "Cape [PERSON_NAME] Dress" at bounding box center [229, 182] width 90 height 9
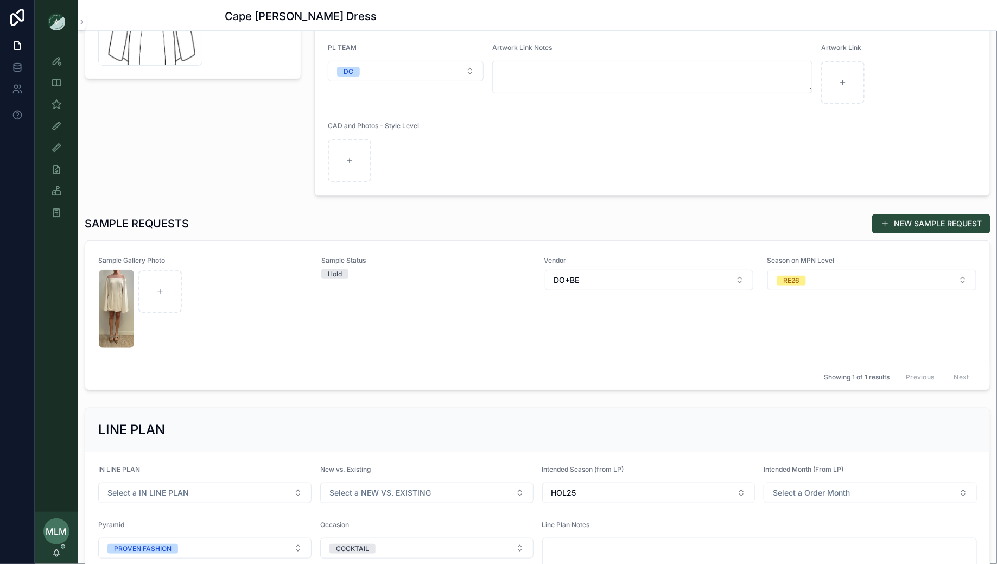
scroll to position [166, 0]
click at [905, 223] on button "NEW SAMPLE REQUEST" at bounding box center [931, 223] width 118 height 20
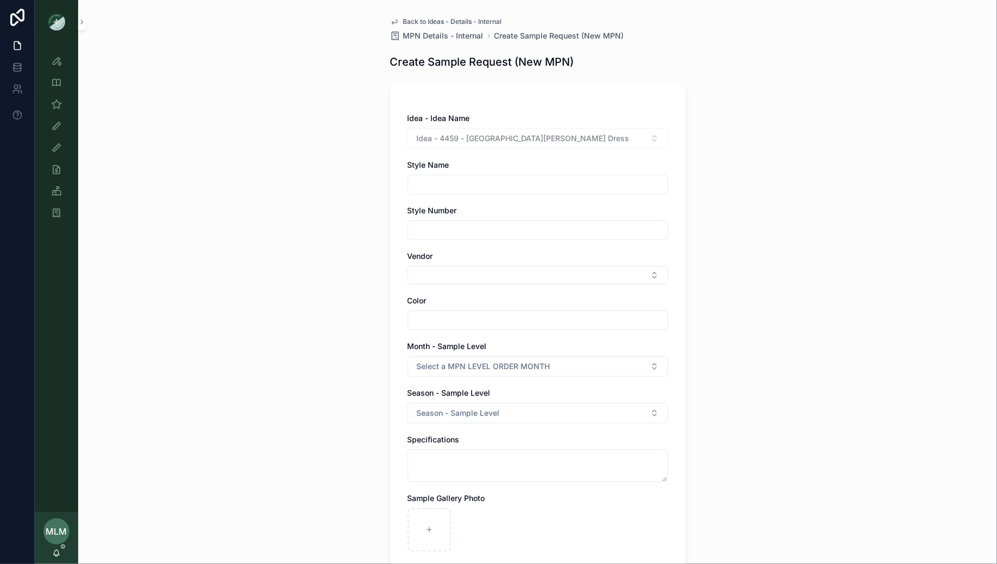
click at [481, 183] on input "scrollable content" at bounding box center [537, 184] width 259 height 15
type input "**********"
click at [429, 229] on input "scrollable content" at bounding box center [537, 230] width 259 height 15
type input "*******"
click at [431, 262] on div "Vendor" at bounding box center [538, 268] width 261 height 34
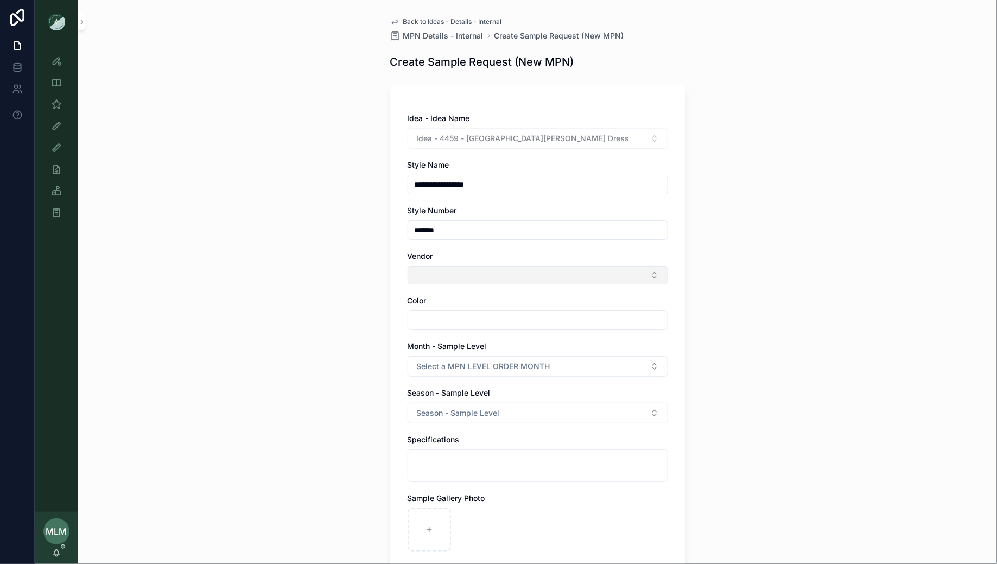
click at [431, 276] on button "Select Button" at bounding box center [538, 275] width 261 height 18
type input "**"
click at [449, 331] on div "DO+BE" at bounding box center [537, 334] width 255 height 17
click at [448, 325] on input "scrollable content" at bounding box center [537, 322] width 259 height 15
type input "**********"
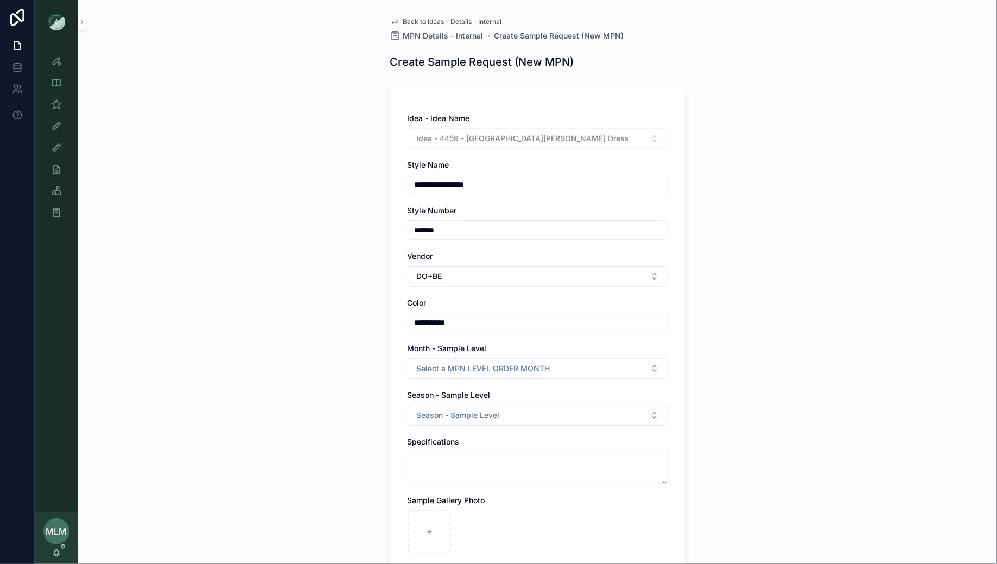
click at [306, 359] on div "**********" at bounding box center [537, 282] width 919 height 564
click at [453, 363] on span "Select a MPN LEVEL ORDER MONTH" at bounding box center [484, 368] width 134 height 11
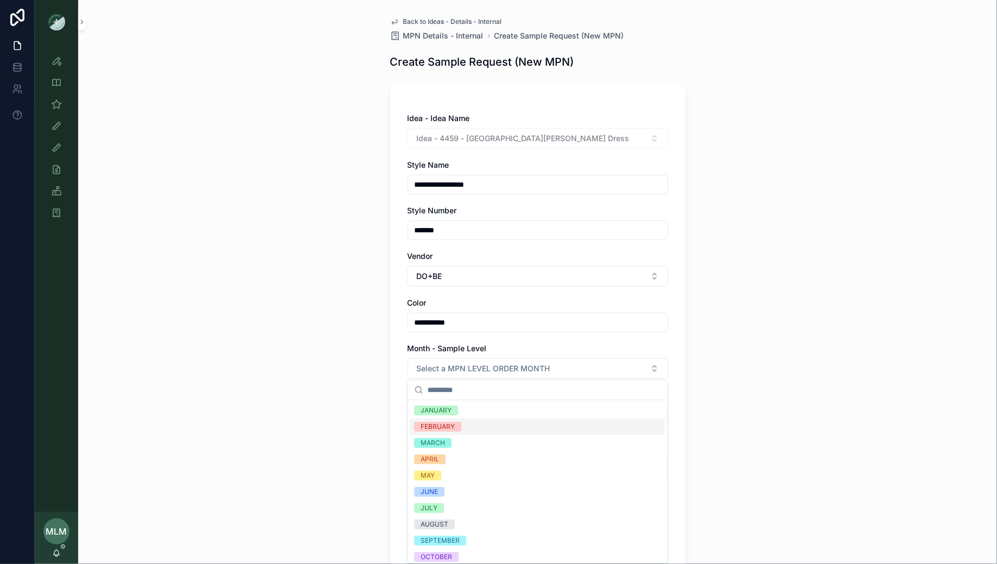
click at [450, 425] on div "FEBRUARY" at bounding box center [438, 427] width 34 height 10
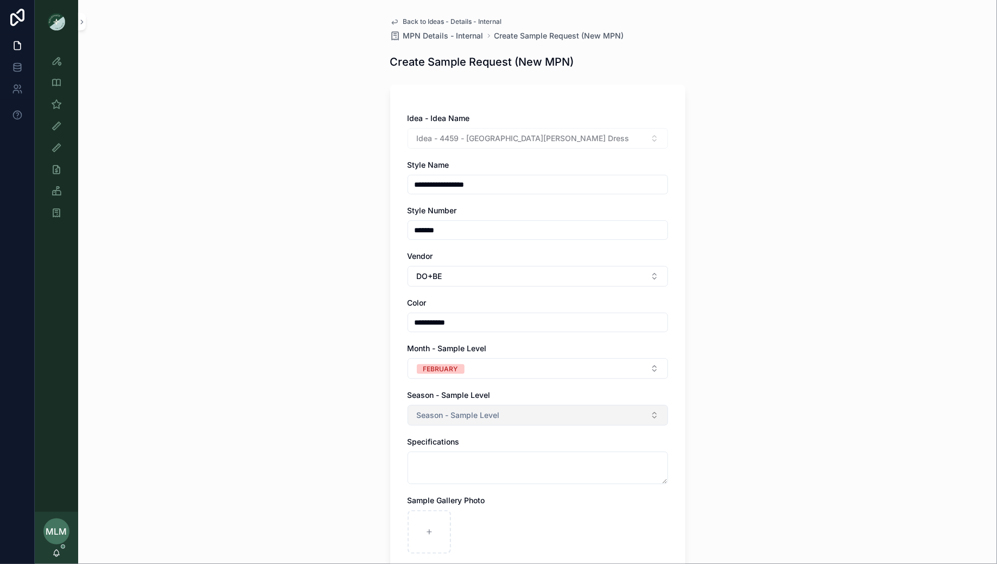
click at [458, 417] on span "Season - Sample Level" at bounding box center [458, 415] width 83 height 11
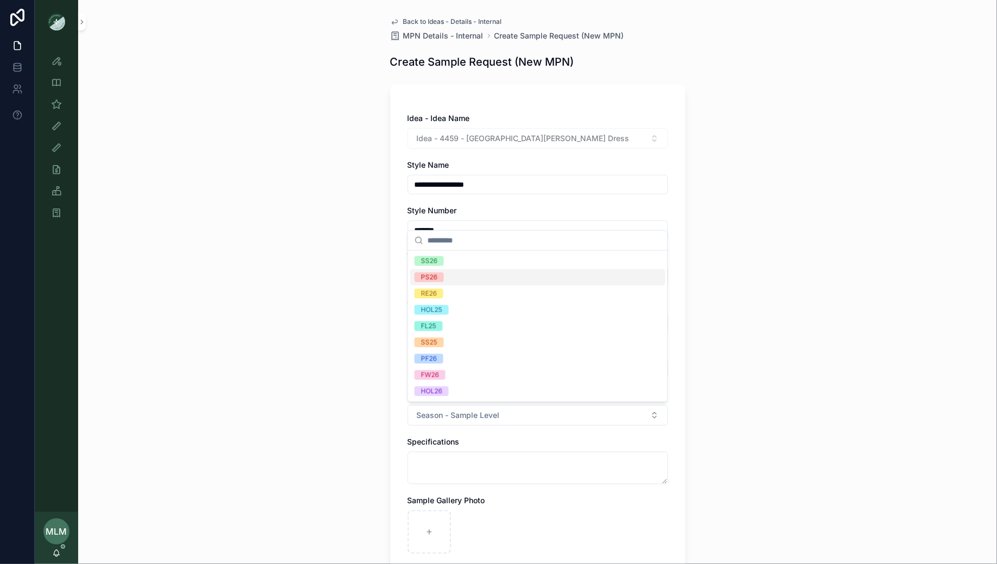
click at [473, 274] on div "PS26" at bounding box center [537, 277] width 255 height 16
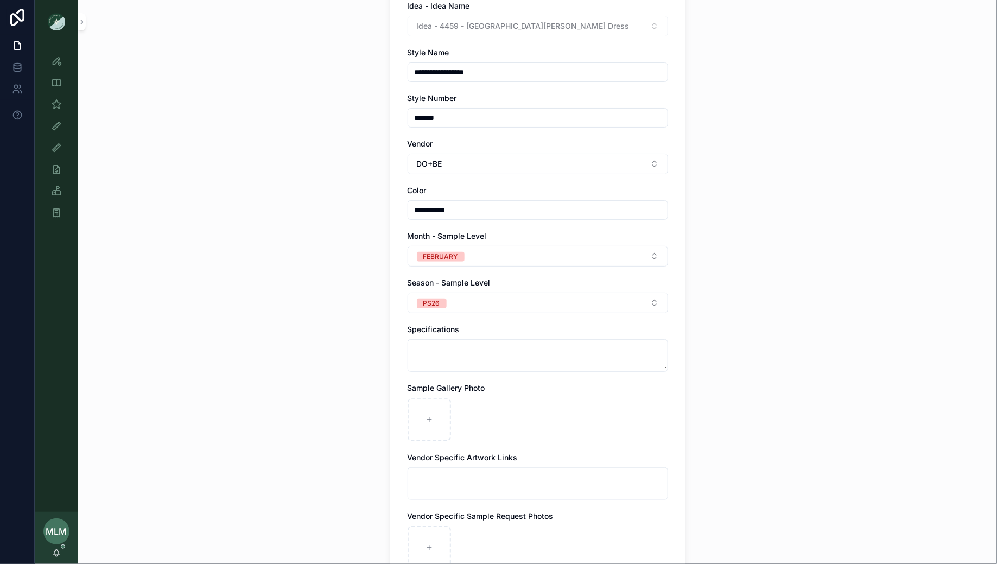
scroll to position [136, 0]
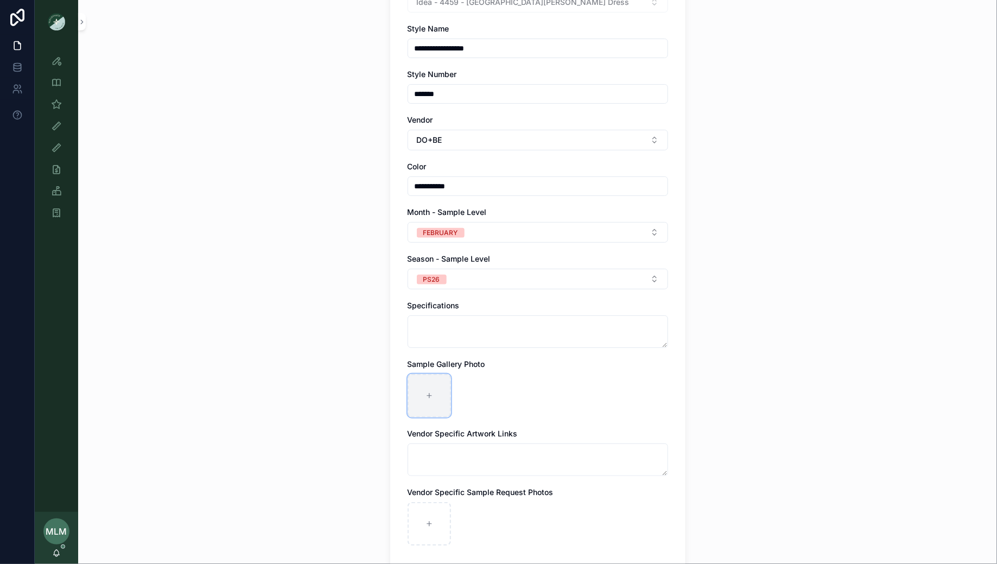
click at [436, 386] on div "scrollable content" at bounding box center [429, 395] width 43 height 43
type input "**********"
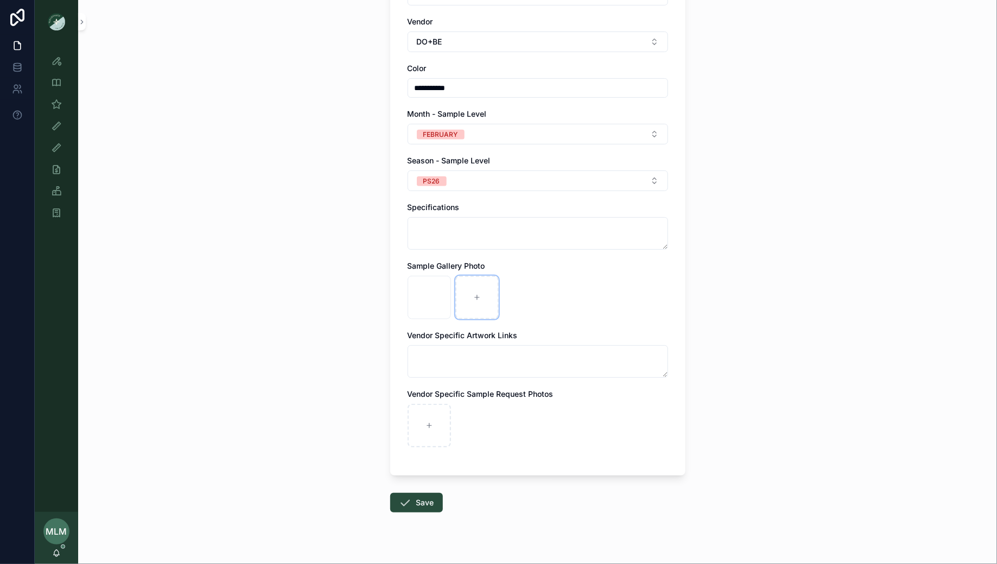
scroll to position [250, 0]
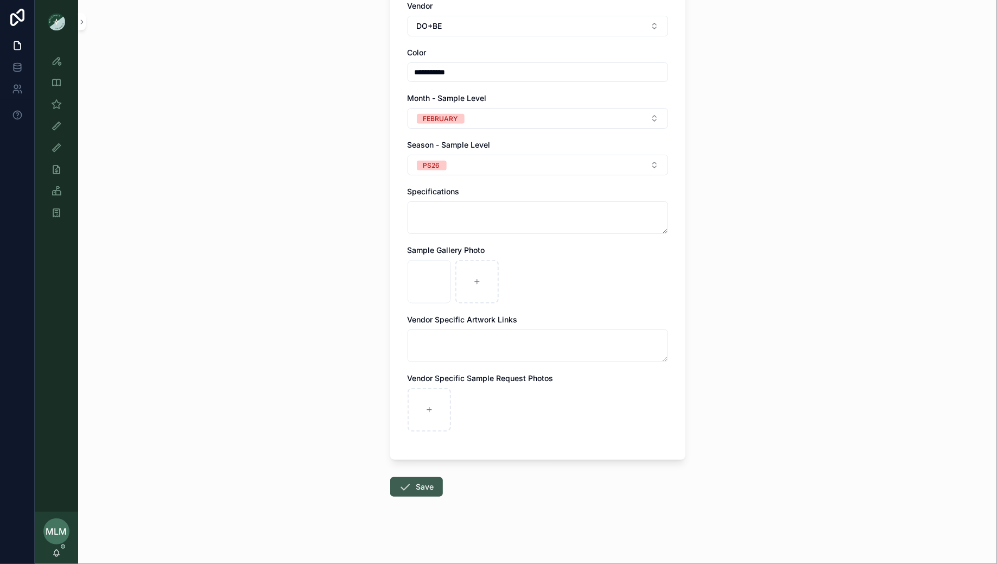
click at [418, 488] on button "Save" at bounding box center [416, 487] width 53 height 20
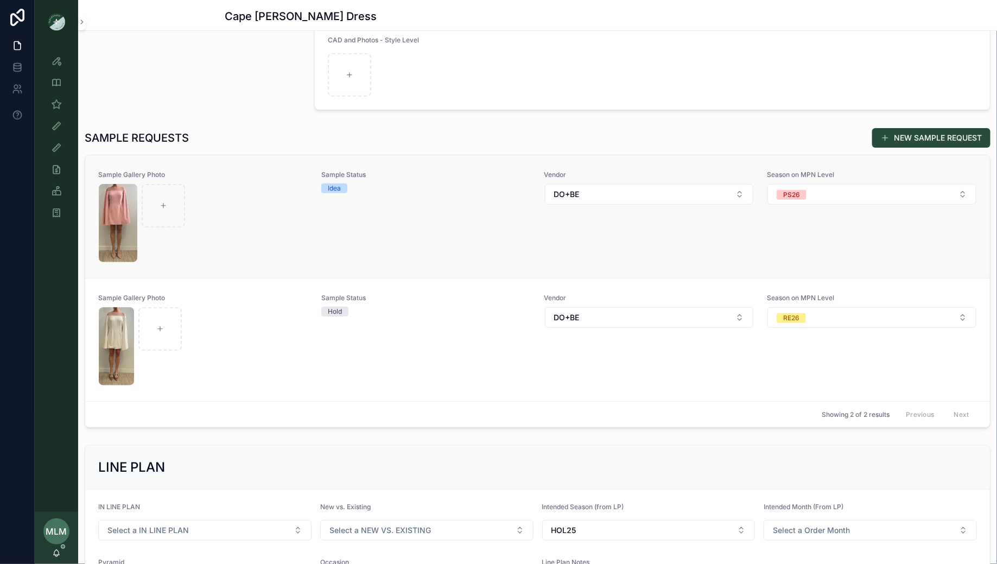
click at [429, 239] on div "Sample Status Idea" at bounding box center [426, 216] width 210 height 92
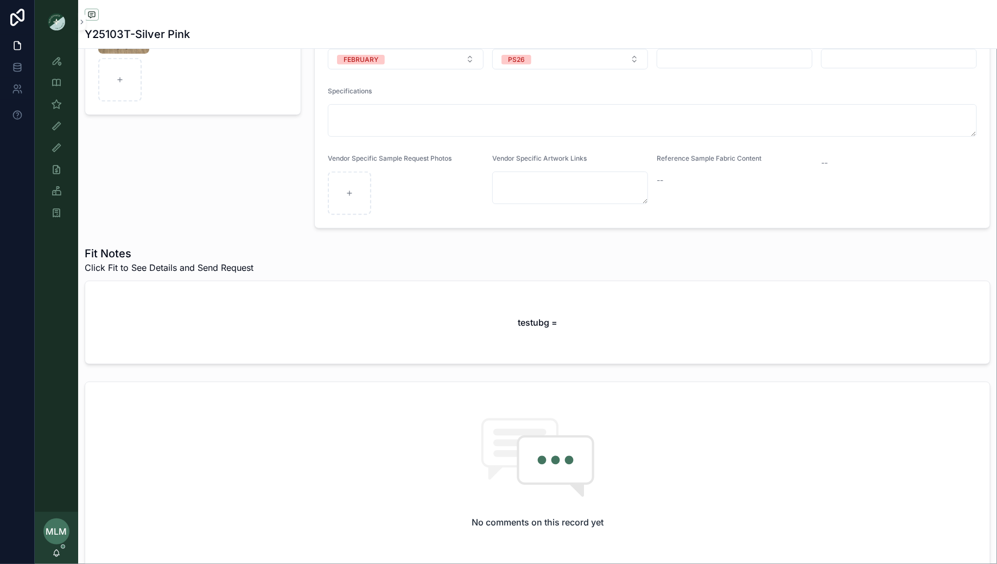
scroll to position [196, 0]
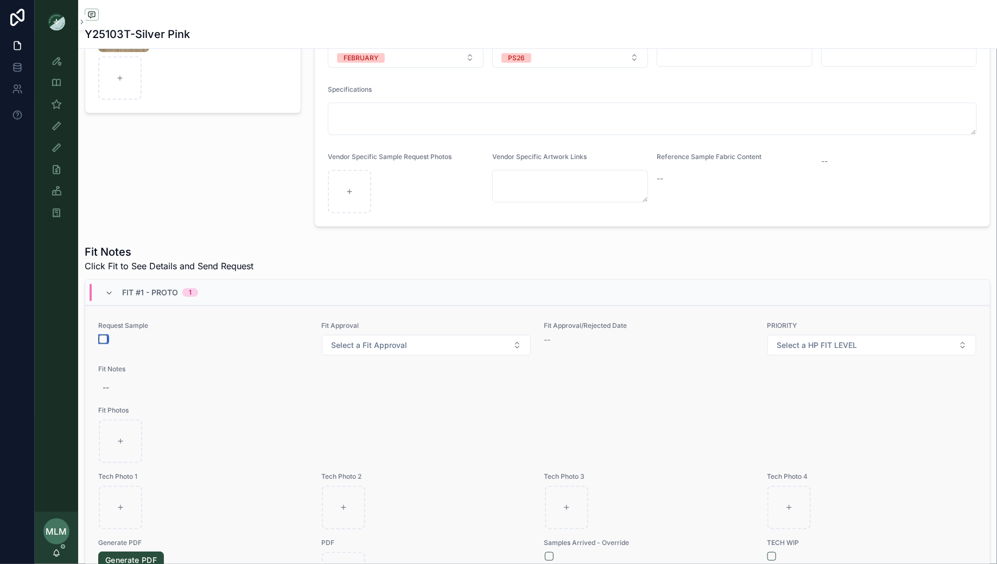
click at [104, 337] on button "scrollable content" at bounding box center [103, 339] width 9 height 9
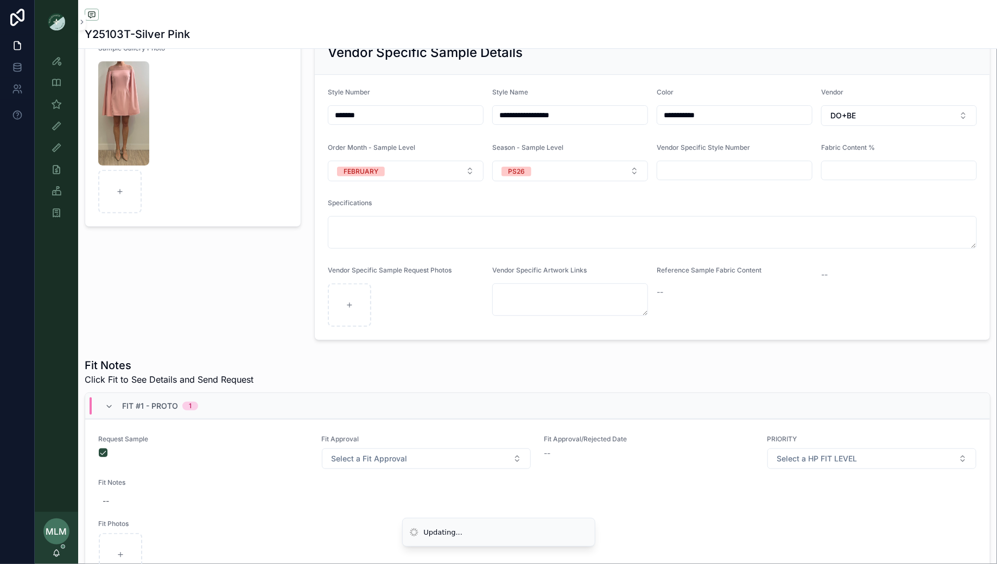
scroll to position [0, 0]
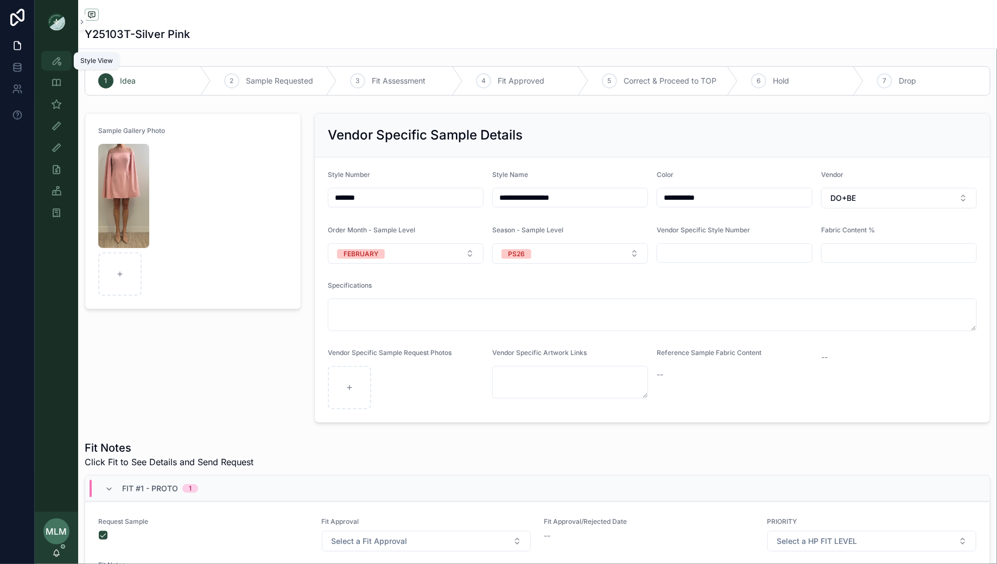
click at [58, 62] on icon "scrollable content" at bounding box center [56, 60] width 11 height 11
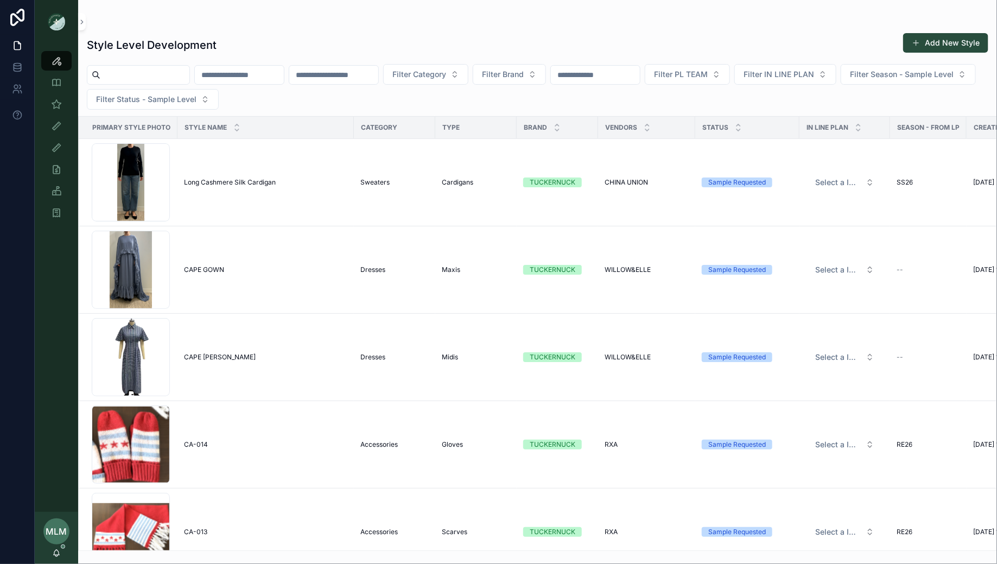
click at [378, 77] on input "scrollable content" at bounding box center [333, 74] width 89 height 15
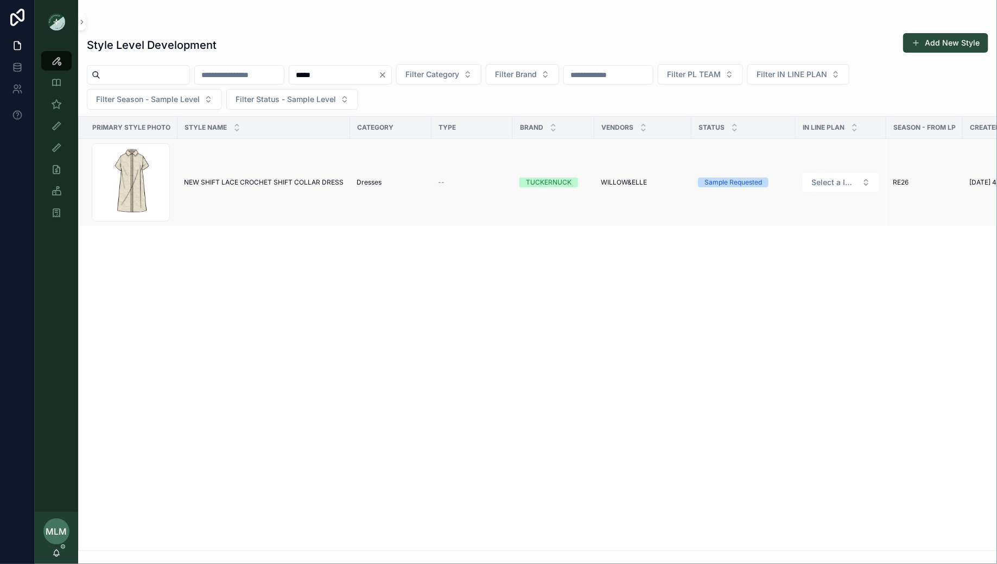
type input "*****"
click at [291, 179] on span "NEW SHIFT LACE CROCHET SHIFT COLLAR DRESS" at bounding box center [264, 182] width 160 height 9
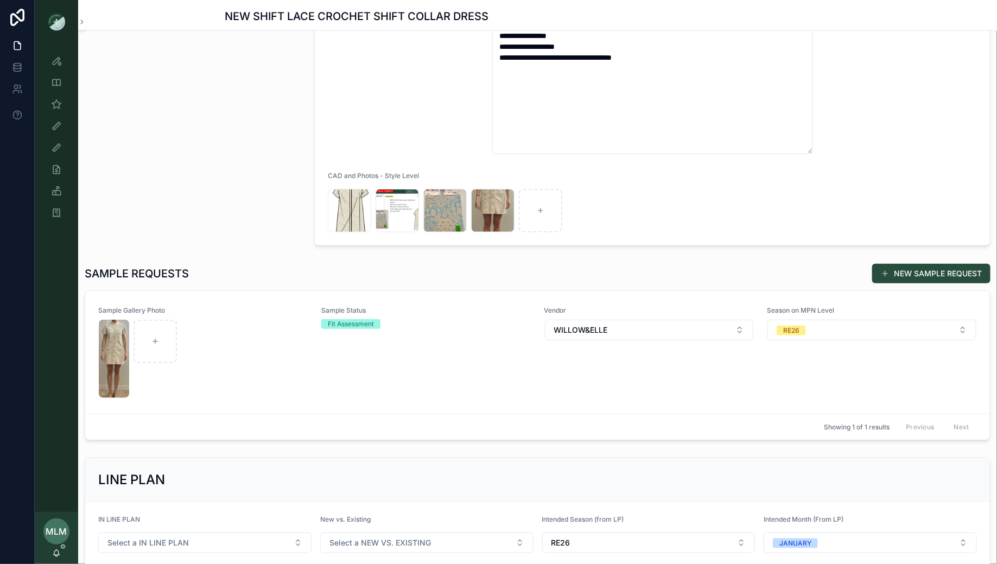
scroll to position [266, 0]
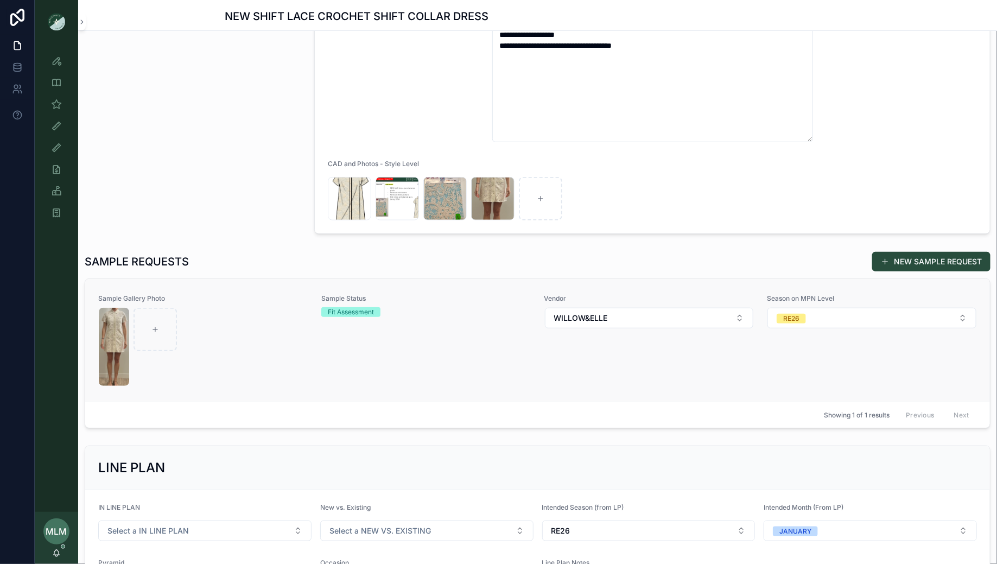
click at [267, 319] on div "scrollable content" at bounding box center [203, 347] width 209 height 78
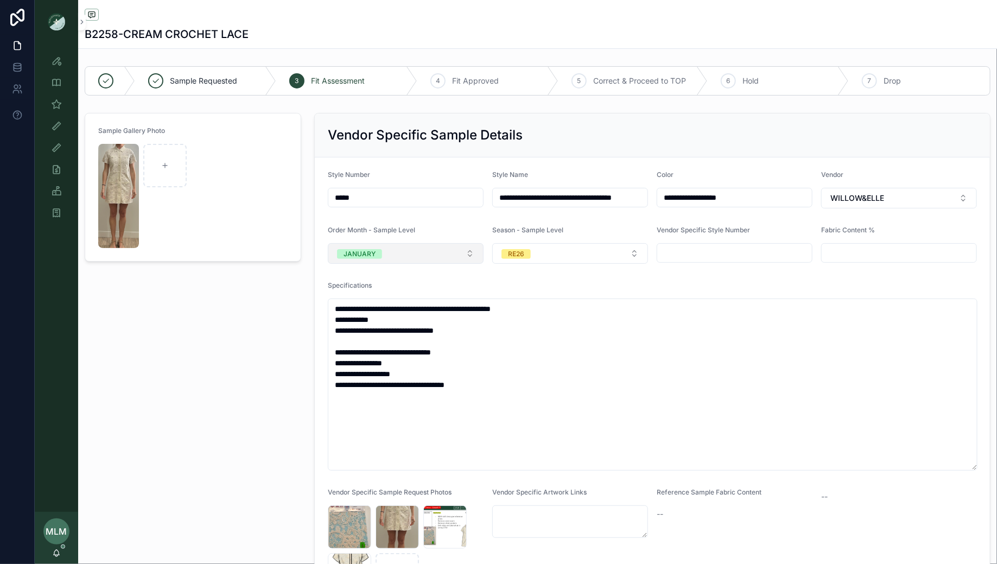
click at [410, 258] on button "JANUARY" at bounding box center [406, 253] width 156 height 21
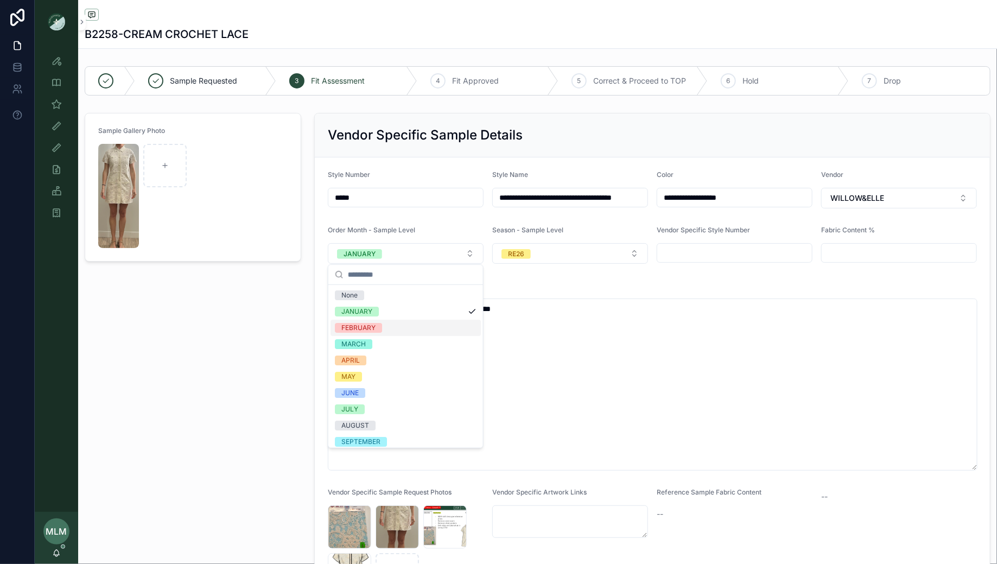
click at [389, 325] on div "FEBRUARY" at bounding box center [406, 328] width 150 height 16
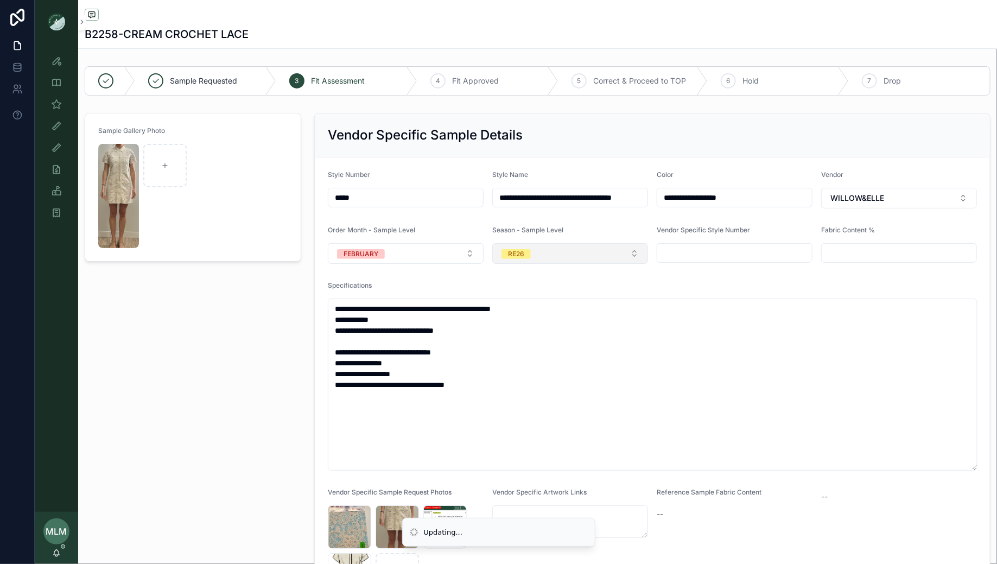
click at [559, 260] on button "RE26" at bounding box center [570, 253] width 156 height 21
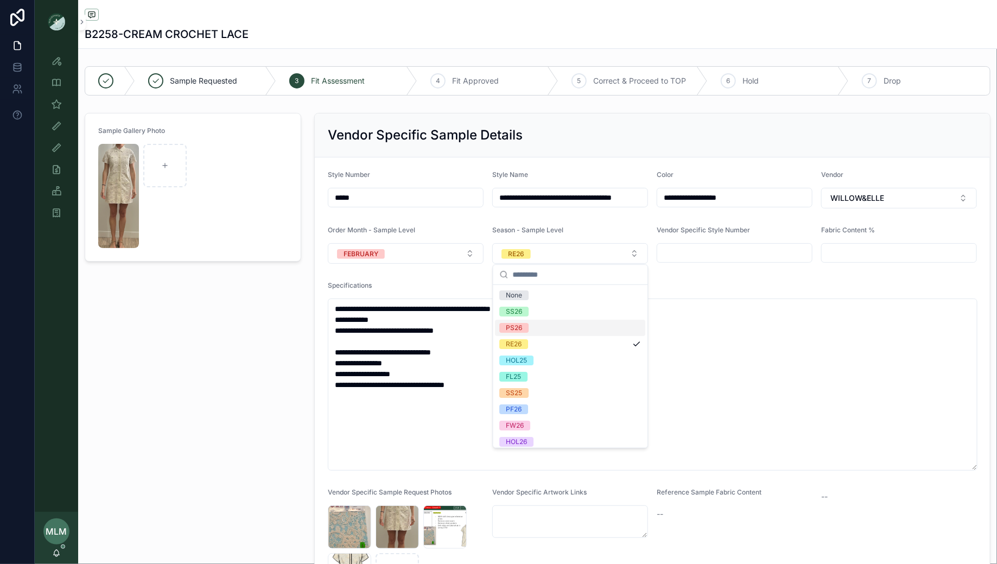
click at [544, 327] on div "PS26" at bounding box center [571, 328] width 150 height 16
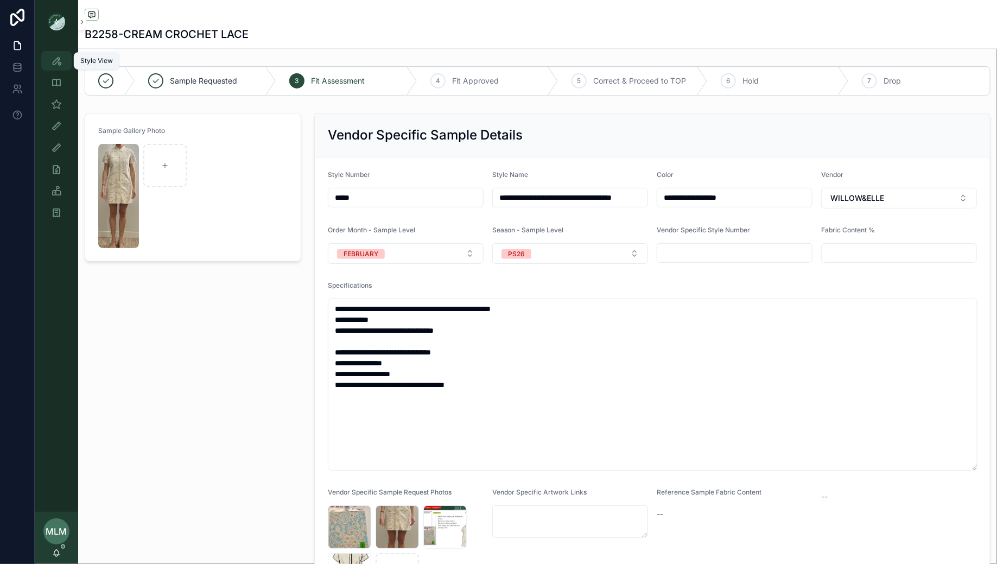
click at [56, 62] on icon "scrollable content" at bounding box center [56, 60] width 11 height 11
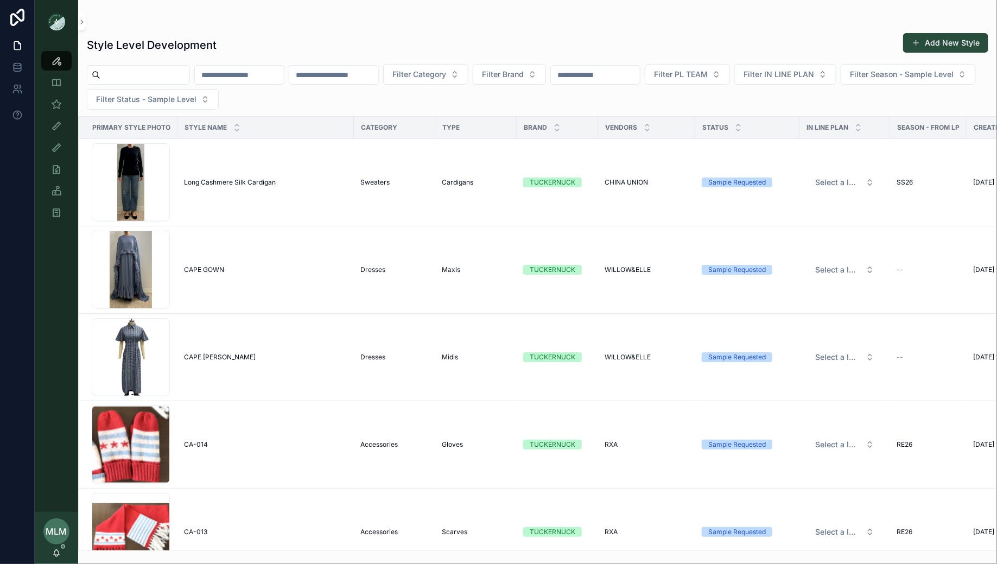
click at [260, 79] on input "scrollable content" at bounding box center [239, 74] width 89 height 15
click at [338, 73] on input "scrollable content" at bounding box center [333, 74] width 89 height 15
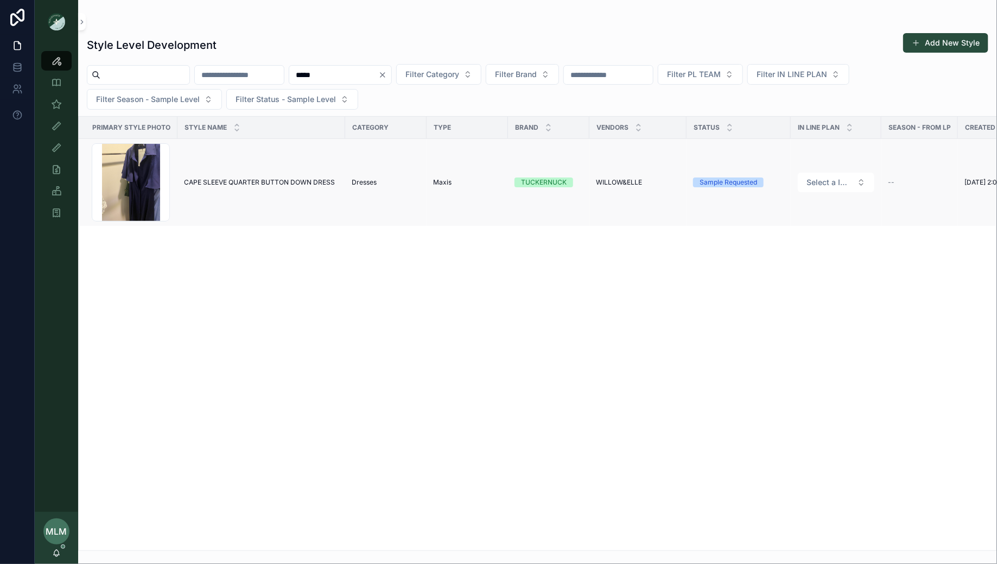
type input "*****"
click at [260, 181] on span "CAPE SLEEVE QUARTER BUTTON DOWN DRESS" at bounding box center [259, 182] width 151 height 9
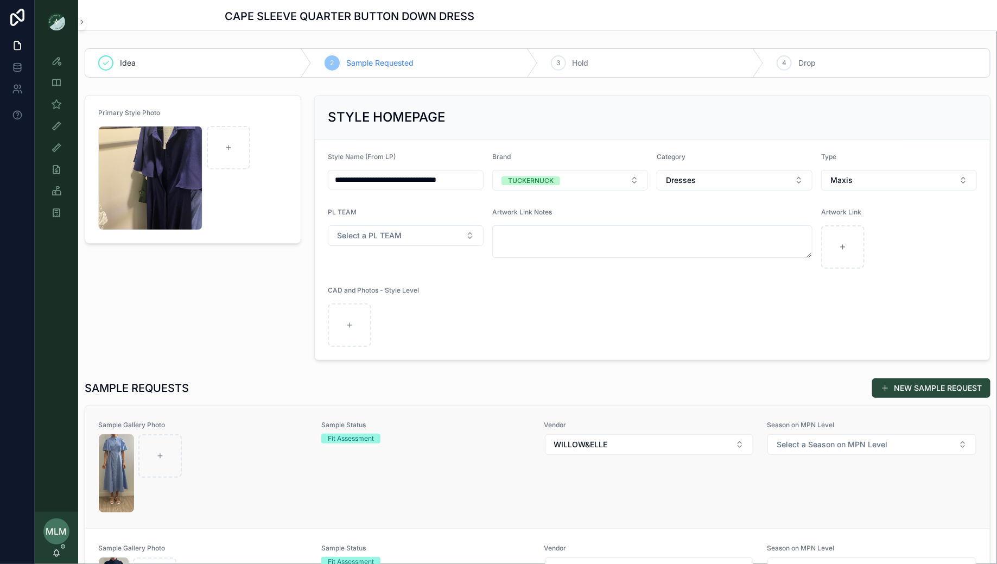
click at [290, 475] on div "scrollable content" at bounding box center [203, 473] width 209 height 78
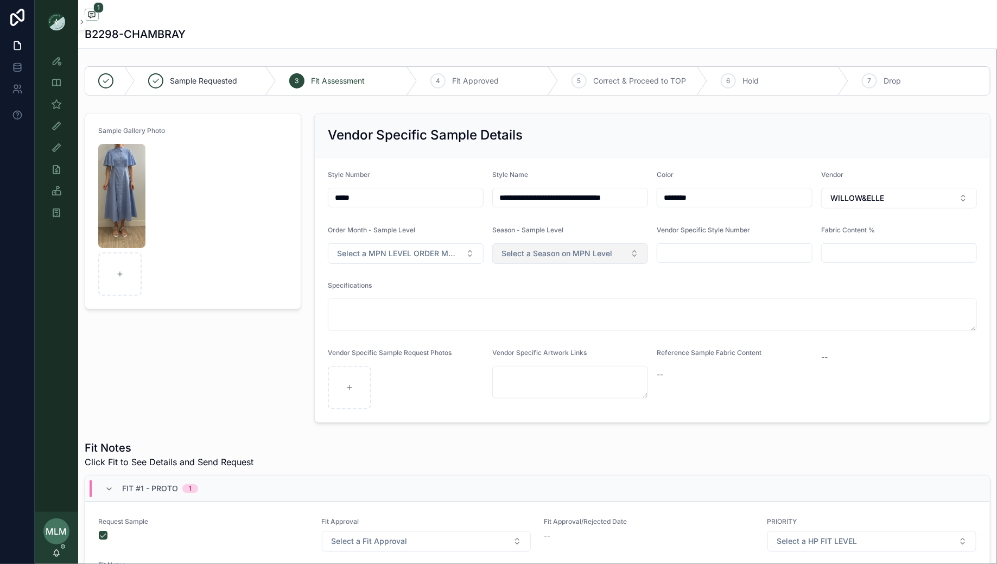
click at [576, 245] on button "Select a Season on MPN Level" at bounding box center [570, 253] width 156 height 21
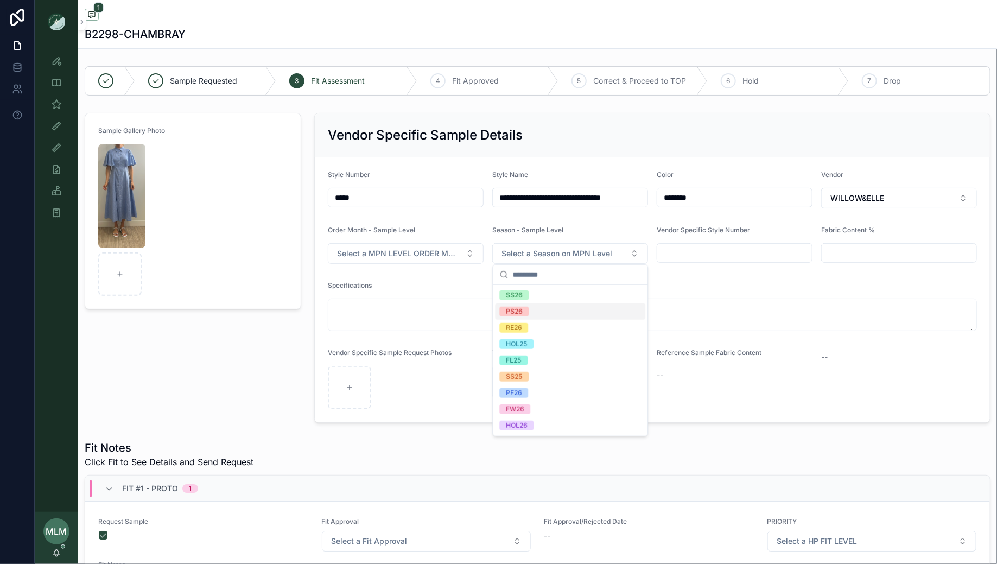
click at [539, 313] on div "PS26" at bounding box center [571, 311] width 150 height 16
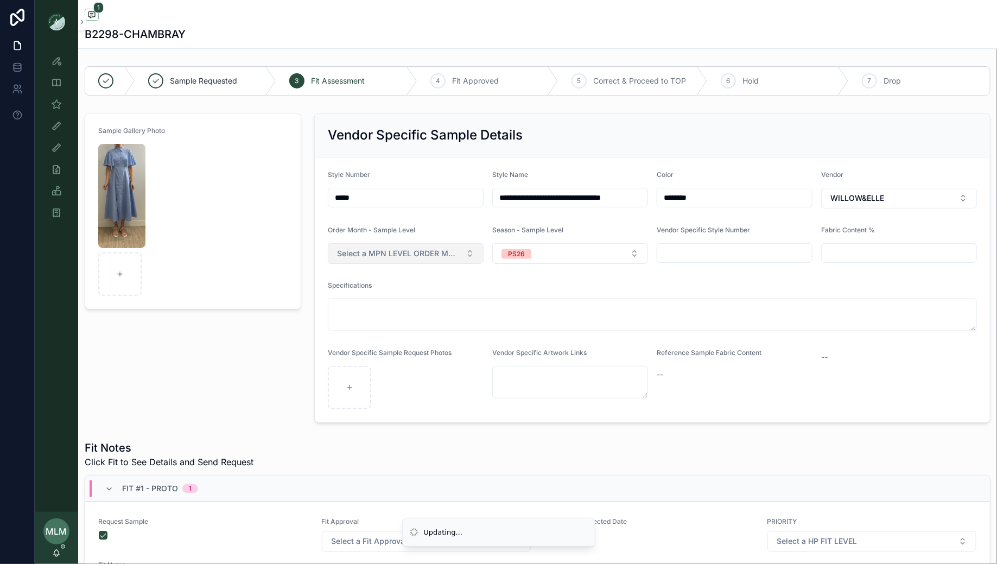
click at [401, 261] on button "Select a MPN LEVEL ORDER MONTH" at bounding box center [406, 253] width 156 height 21
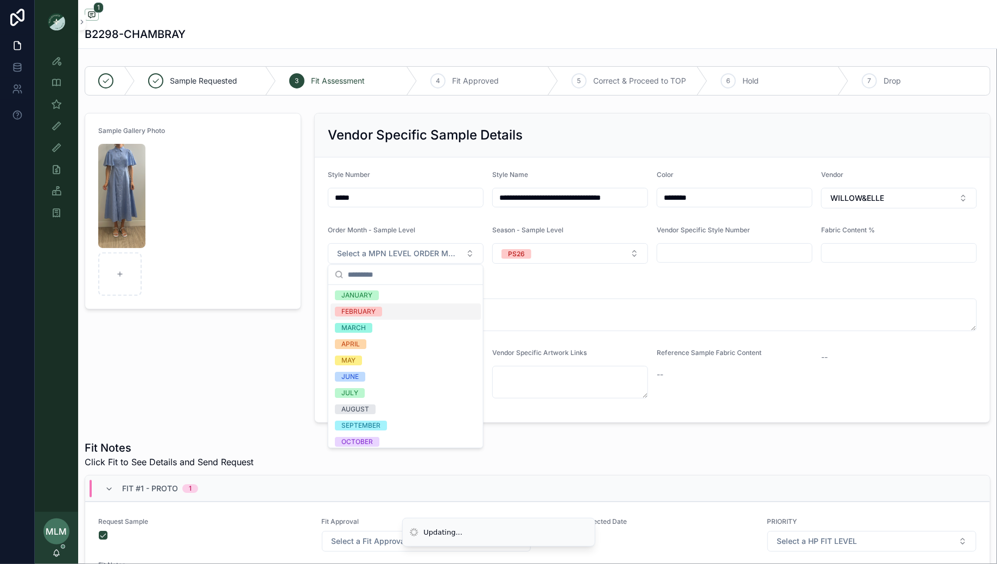
click at [403, 313] on div "FEBRUARY" at bounding box center [406, 311] width 150 height 16
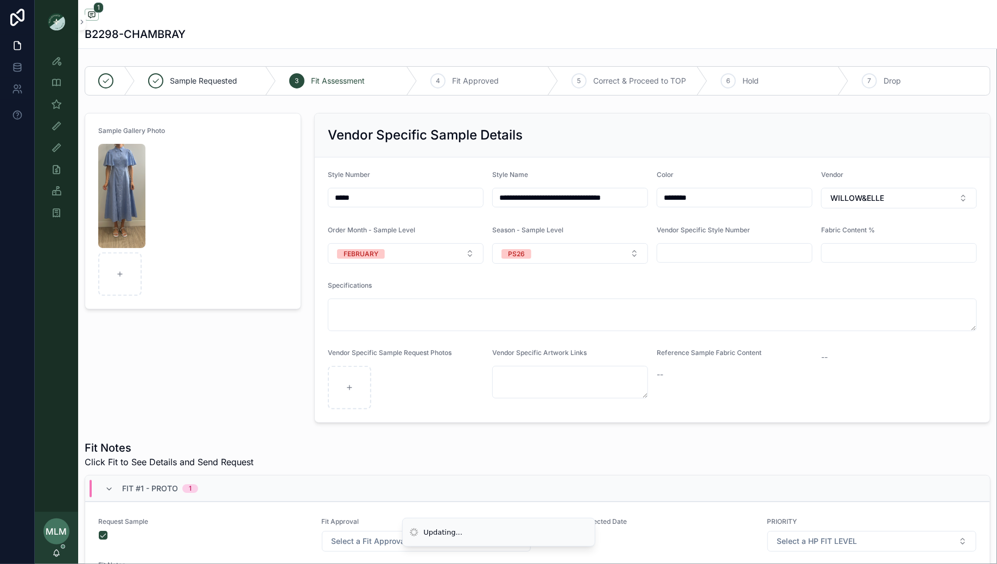
click at [262, 362] on div "Sample Gallery Photo" at bounding box center [193, 268] width 230 height 319
click at [54, 65] on icon "scrollable content" at bounding box center [56, 60] width 11 height 11
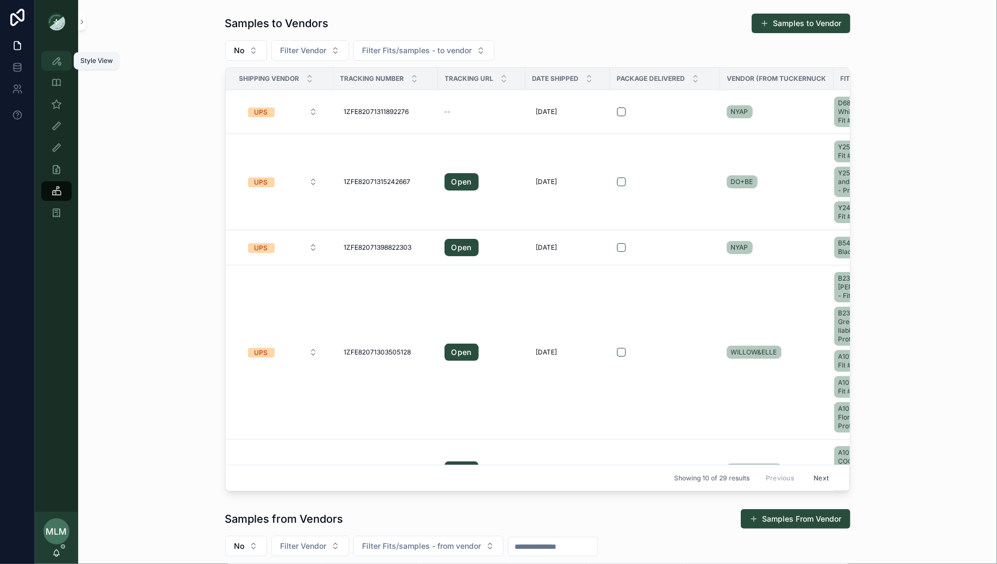
click at [58, 59] on icon "scrollable content" at bounding box center [56, 60] width 11 height 11
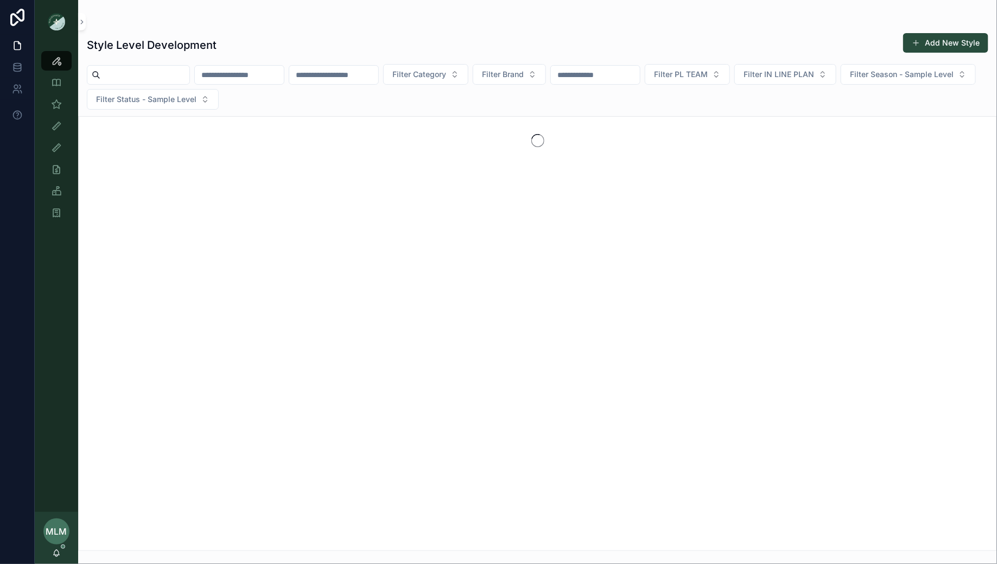
click at [276, 77] on input "scrollable content" at bounding box center [239, 74] width 89 height 15
click at [363, 79] on input "scrollable content" at bounding box center [333, 74] width 89 height 15
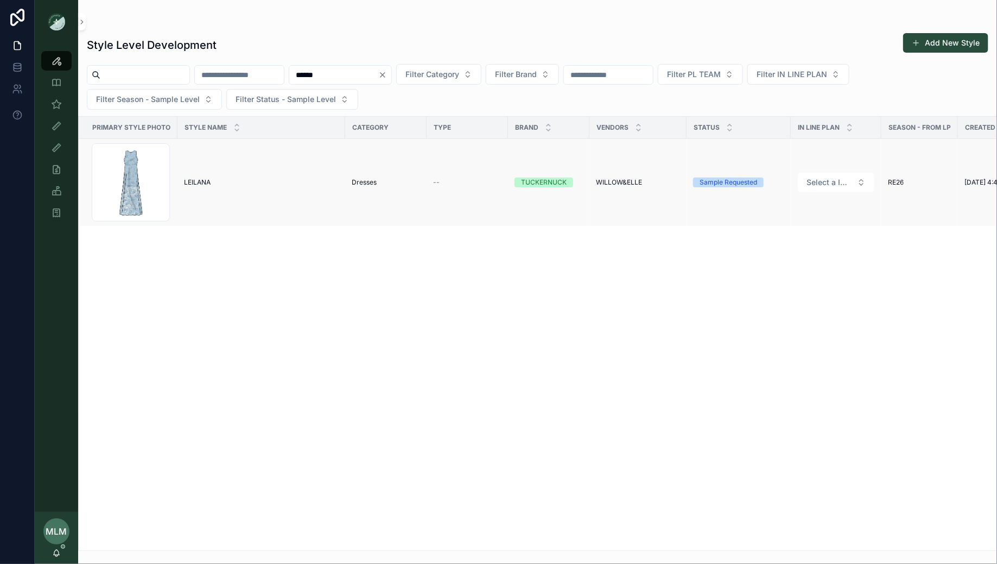
type input "******"
click at [205, 181] on span "LEILANA" at bounding box center [197, 182] width 27 height 9
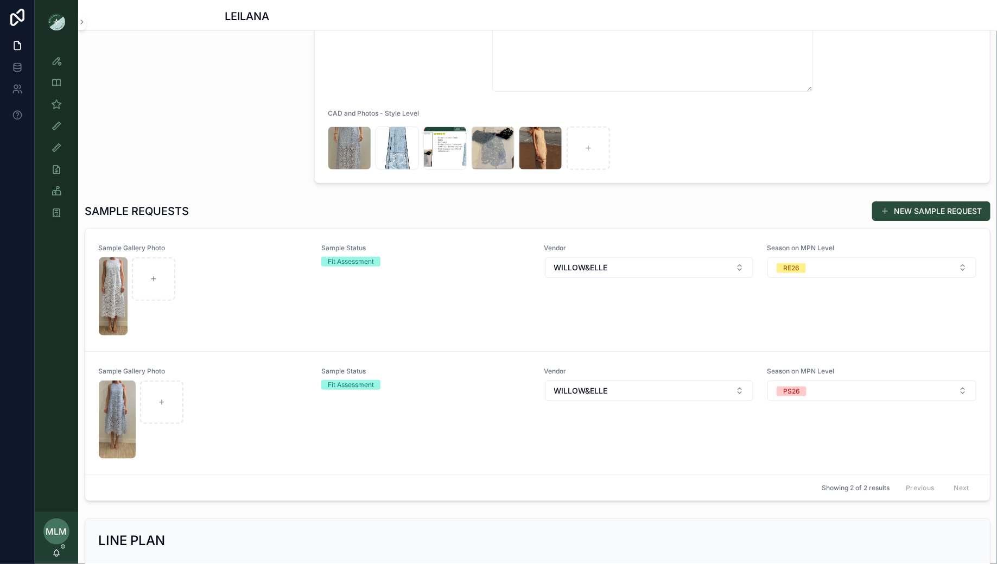
scroll to position [324, 0]
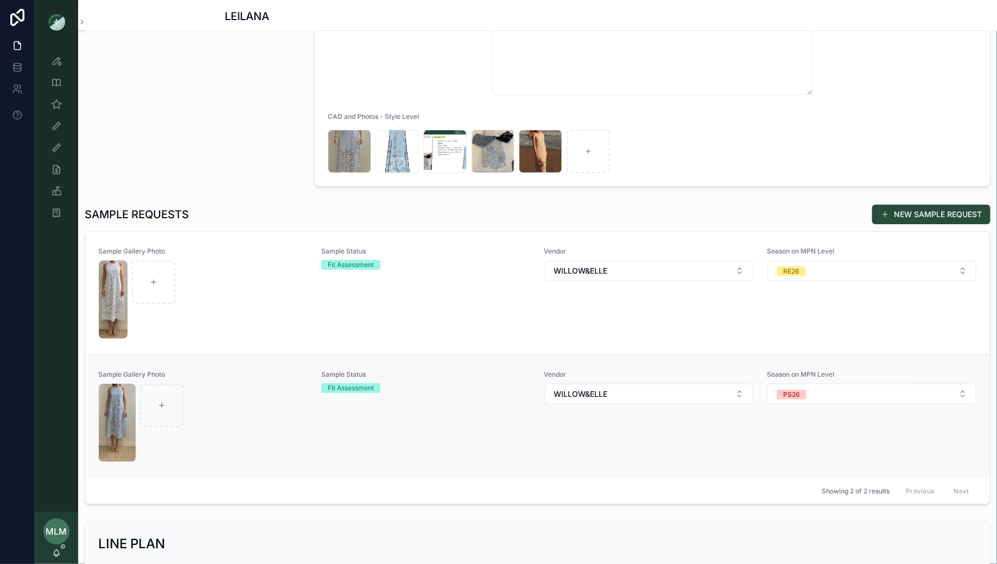
click at [271, 401] on div "scrollable content" at bounding box center [203, 423] width 209 height 78
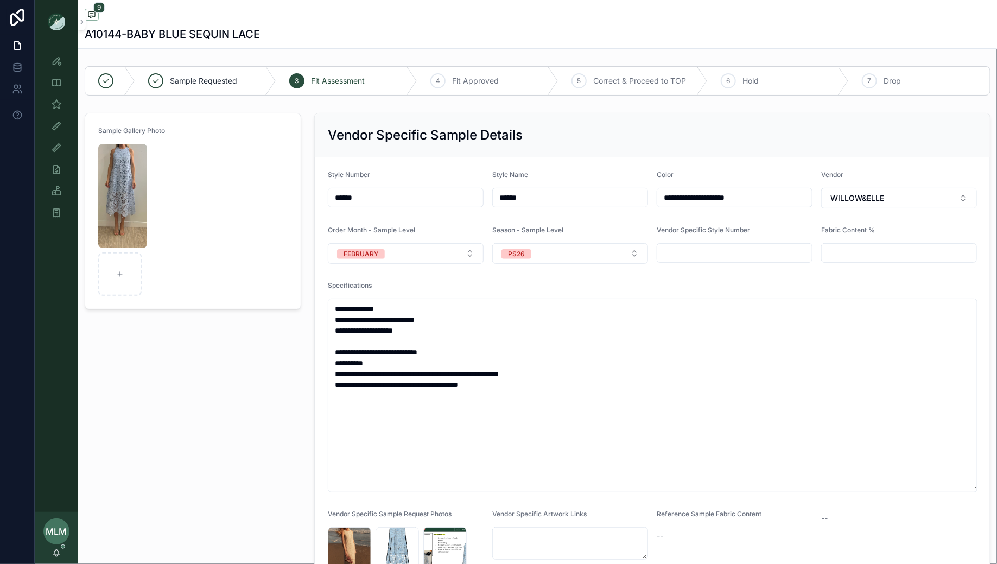
click at [274, 350] on div "Sample Gallery Photo" at bounding box center [193, 373] width 230 height 528
click at [98, 20] on button "9" at bounding box center [92, 16] width 14 height 14
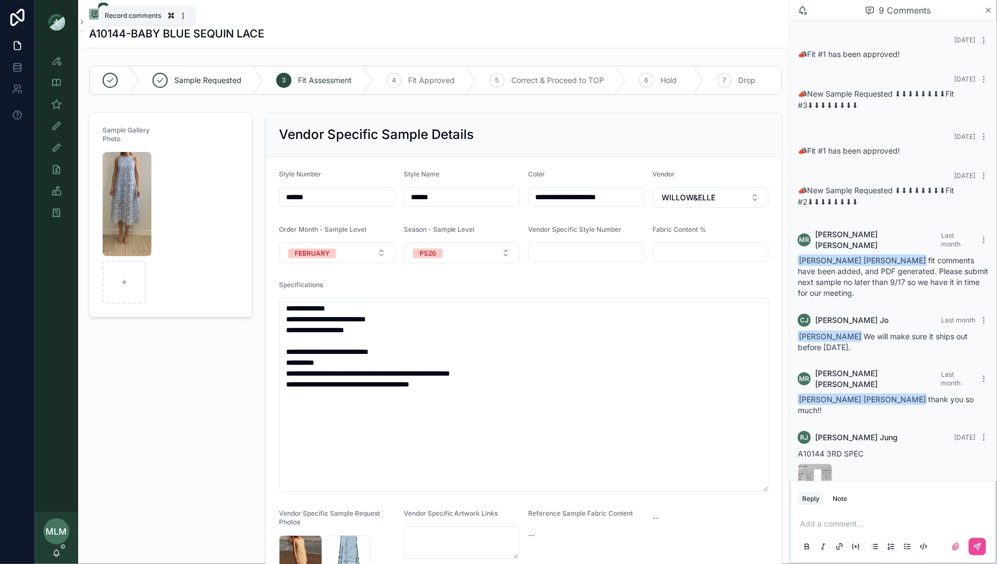
scroll to position [75, 0]
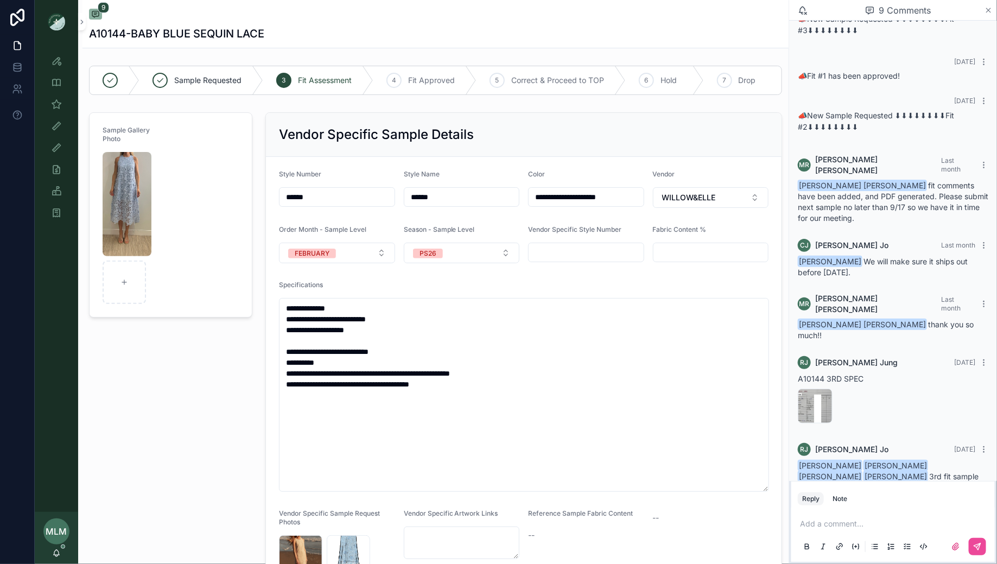
click at [987, 9] on icon "scrollable content" at bounding box center [989, 10] width 4 height 4
